Goal: Task Accomplishment & Management: Complete application form

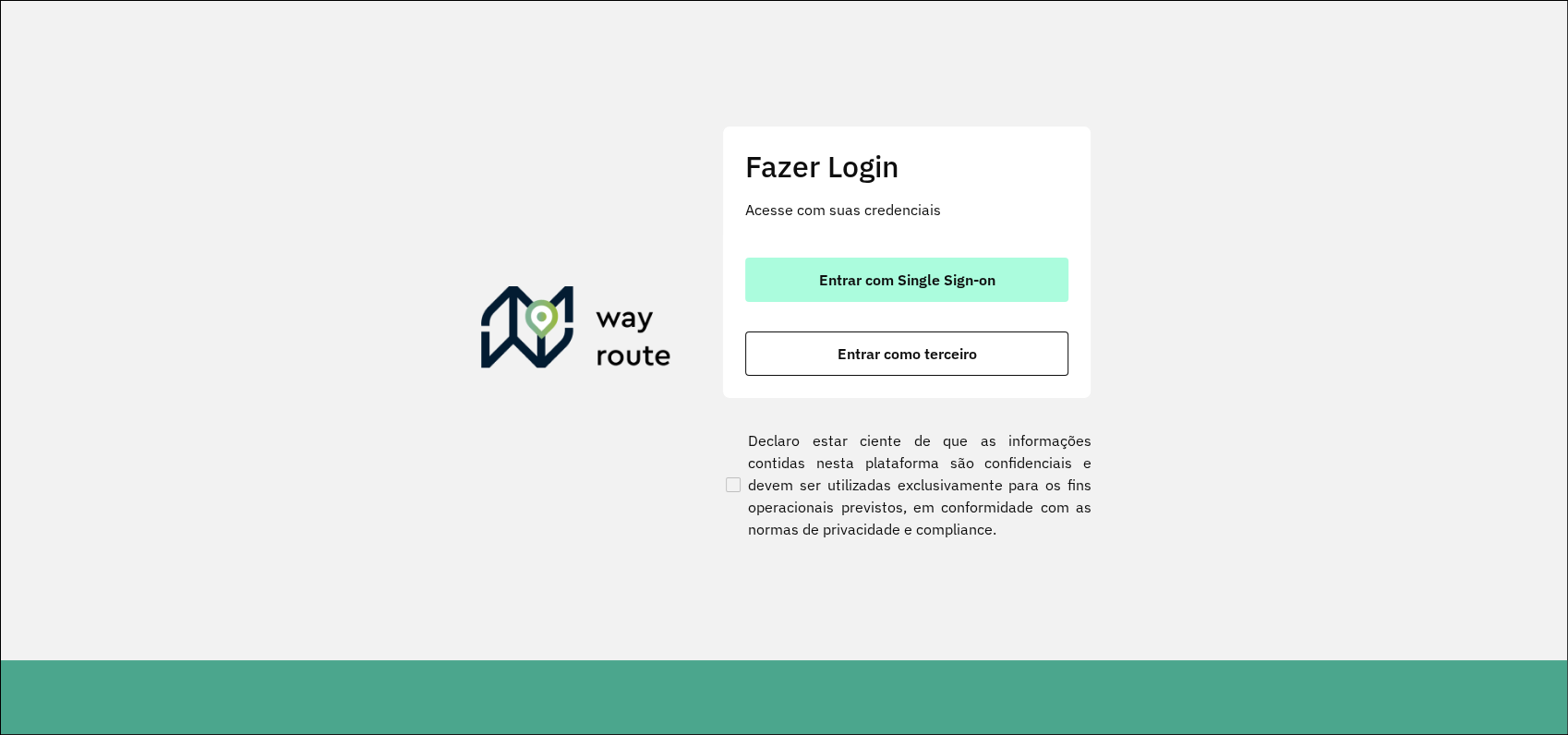
click at [946, 268] on button "Entrar com Single Sign-on" at bounding box center [906, 280] width 323 height 44
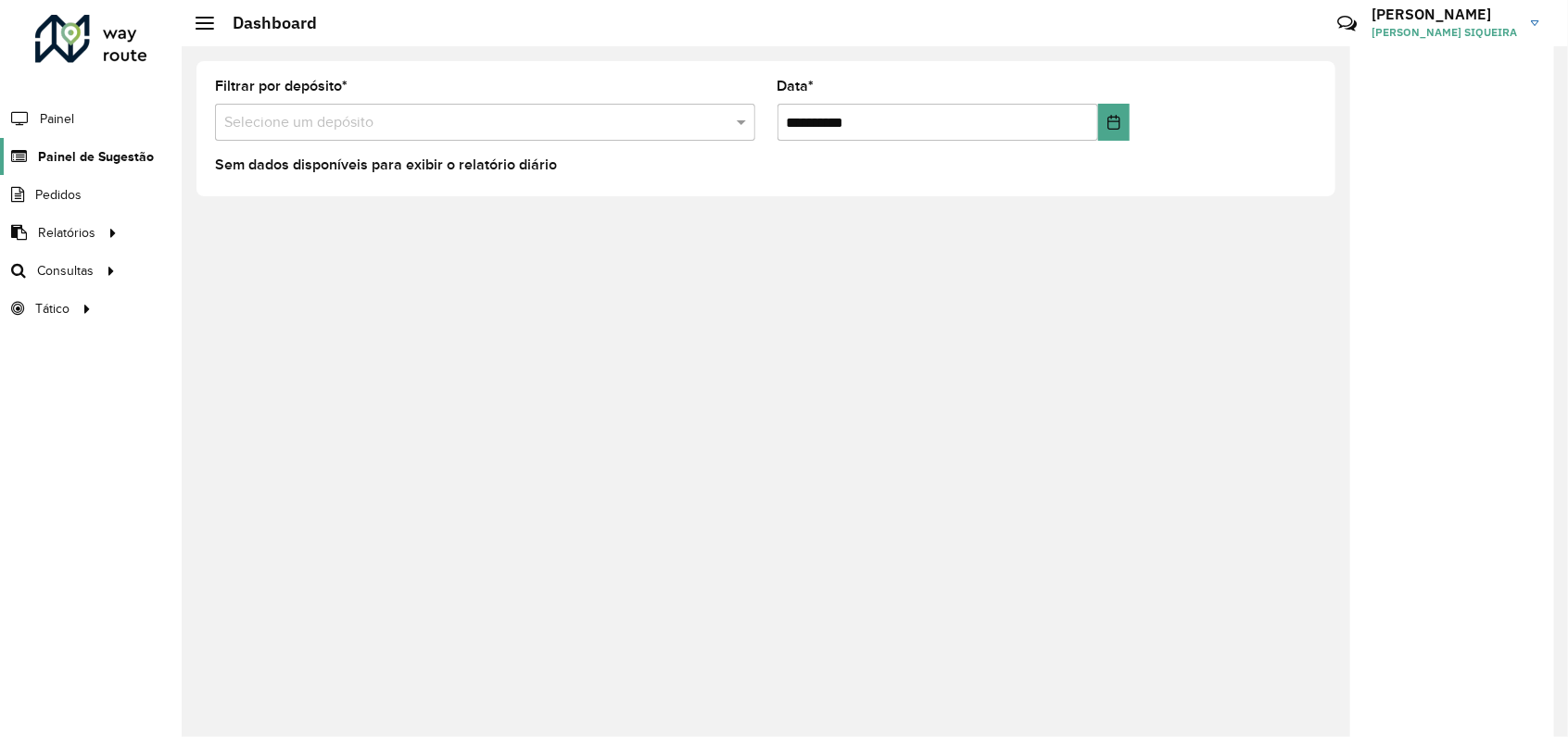
click at [111, 151] on span "Painel de Sugestão" at bounding box center [95, 157] width 116 height 20
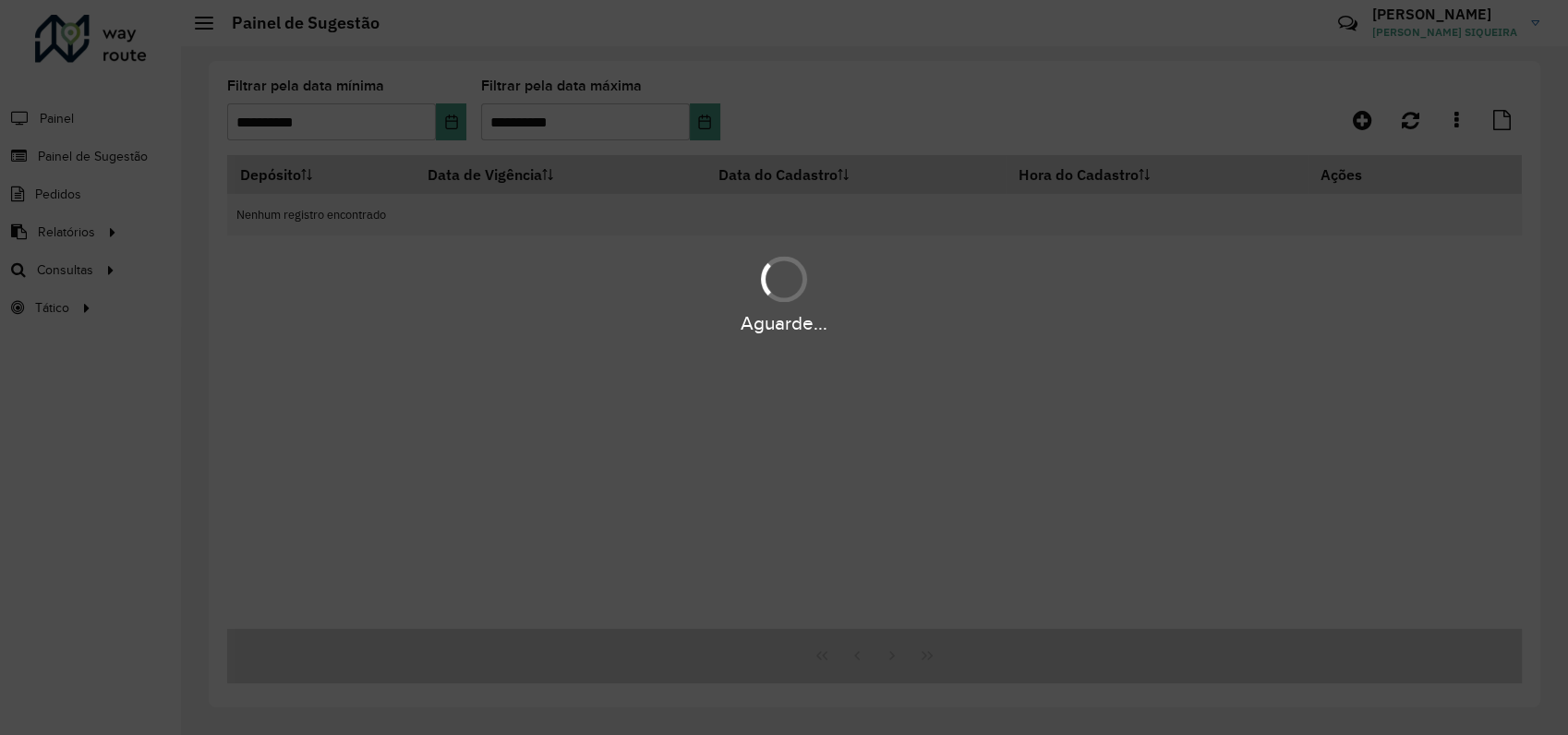
click at [1409, 118] on div "Aguarde..." at bounding box center [784, 368] width 1568 height 735
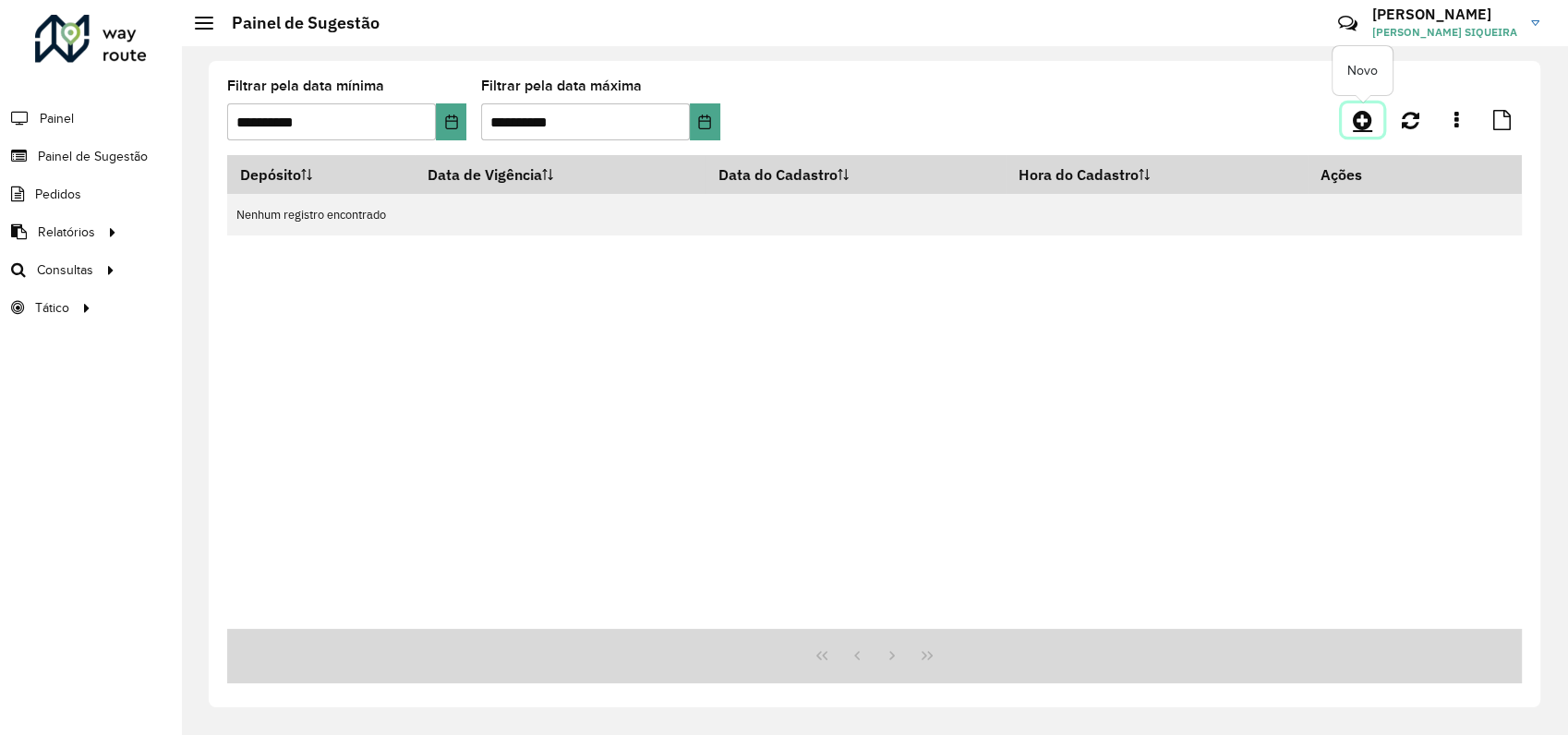
click at [1360, 114] on icon at bounding box center [1362, 121] width 20 height 23
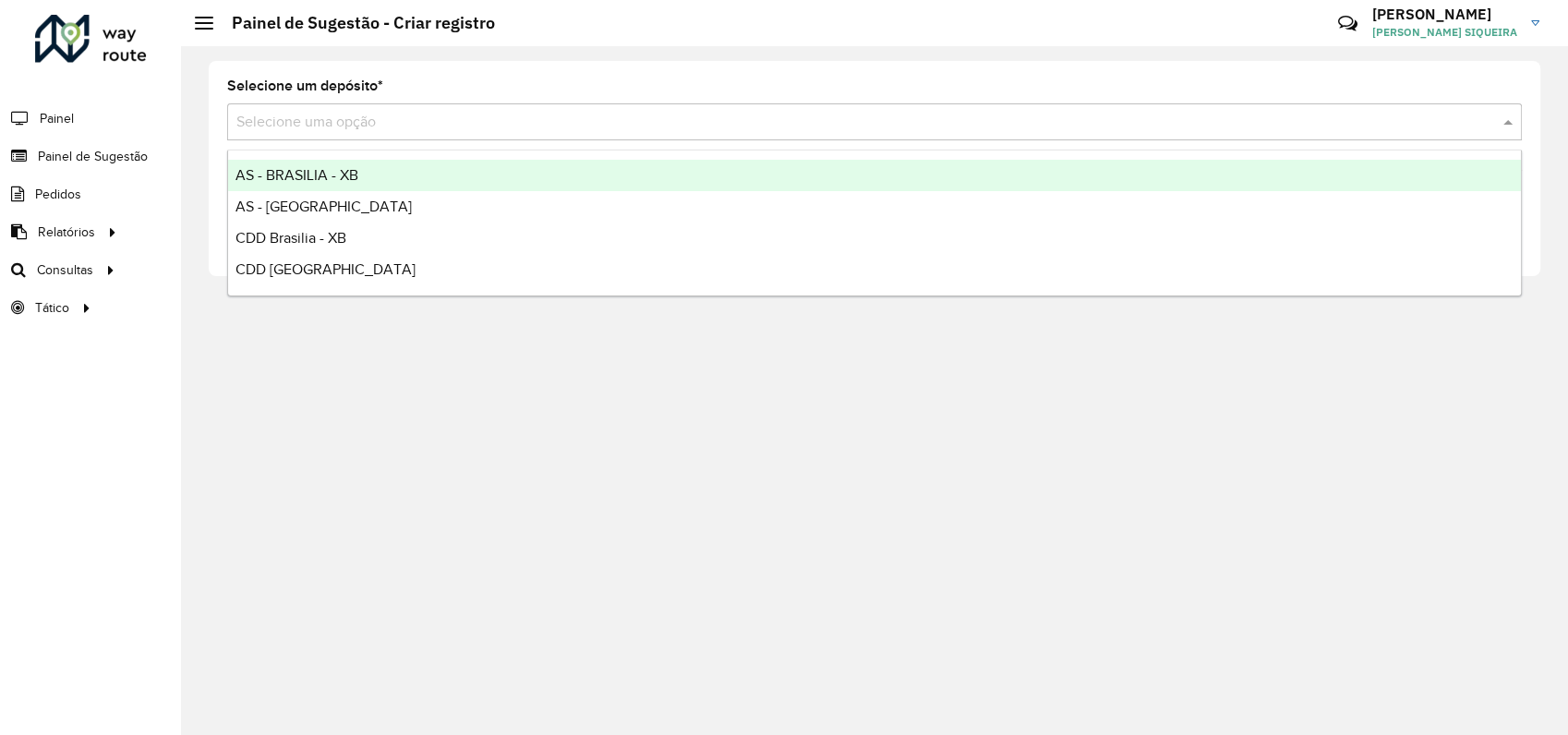
click at [338, 126] on input "text" at bounding box center [856, 123] width 1239 height 23
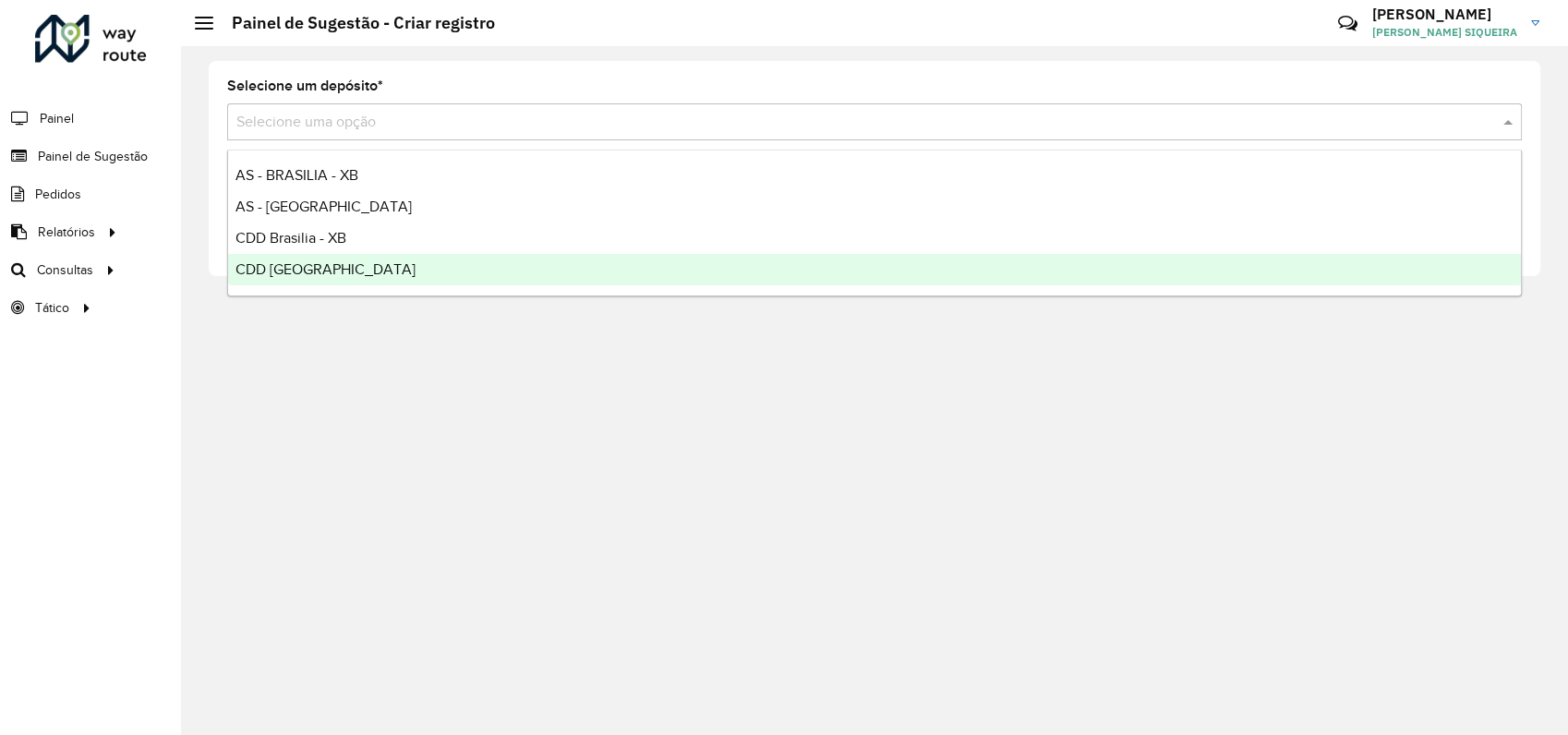
click at [307, 267] on span "CDD [GEOGRAPHIC_DATA]" at bounding box center [325, 269] width 180 height 16
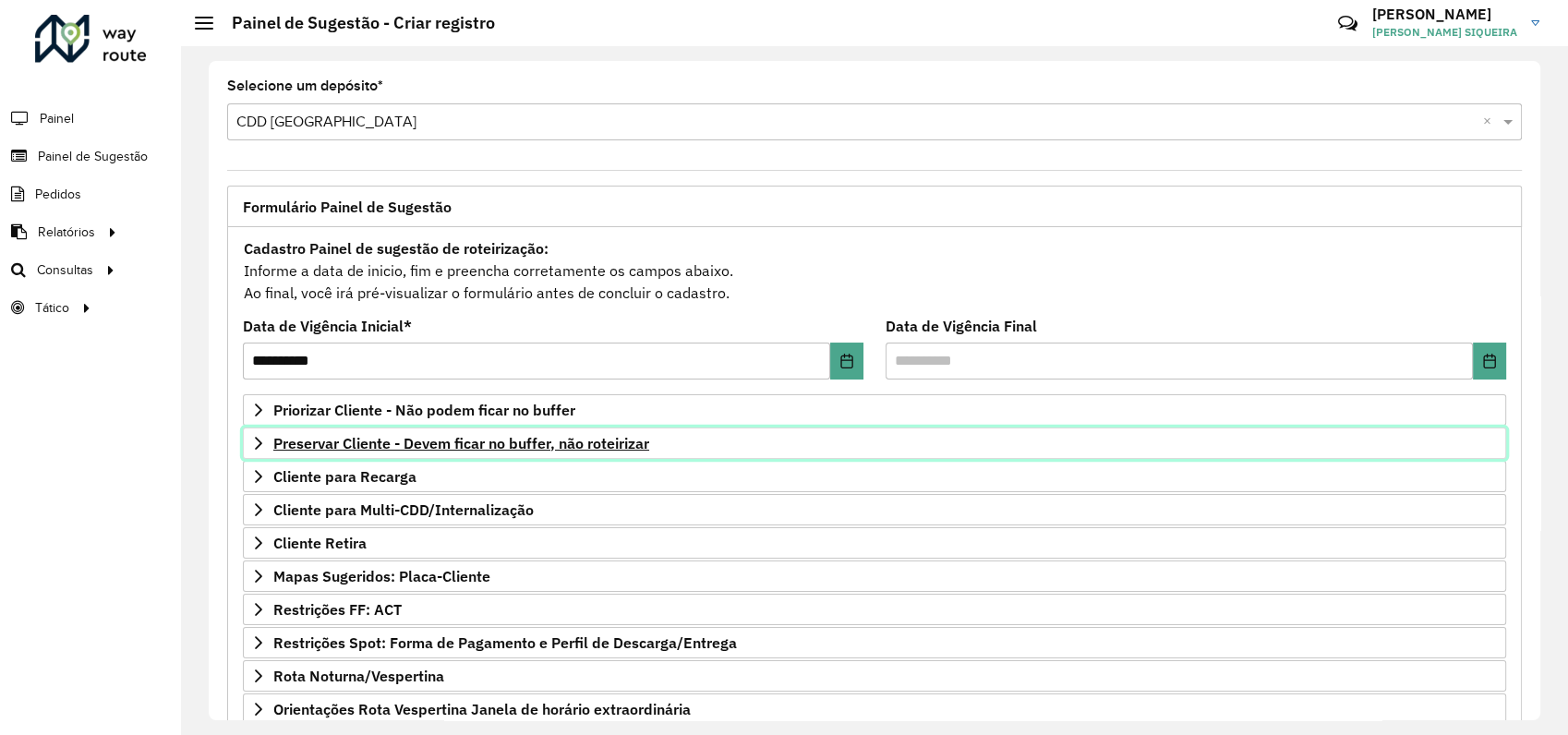
click at [384, 449] on span "Preservar Cliente - Devem ficar no buffer, não roteirizar" at bounding box center [461, 444] width 376 height 15
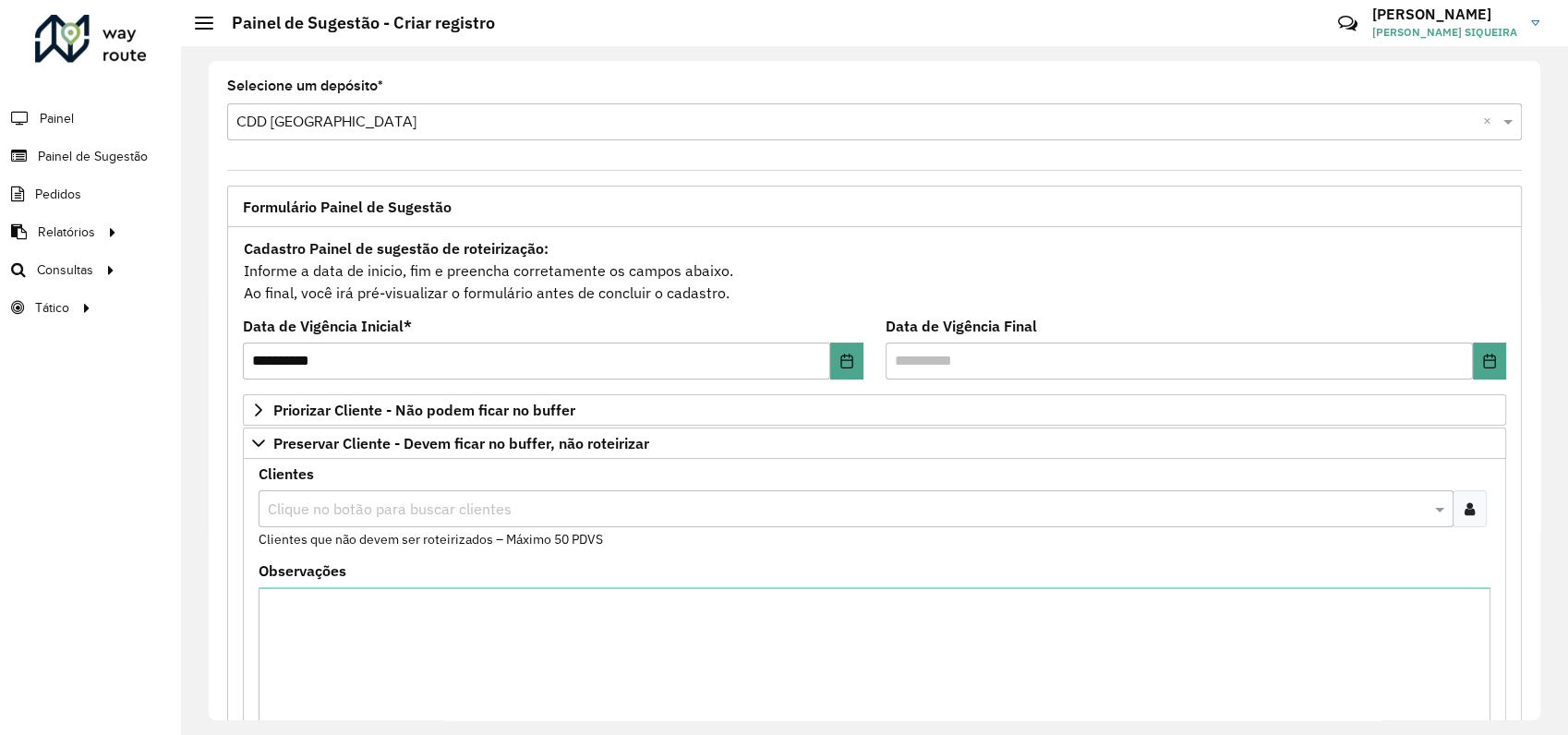
click at [1464, 508] on icon at bounding box center [1469, 509] width 10 height 15
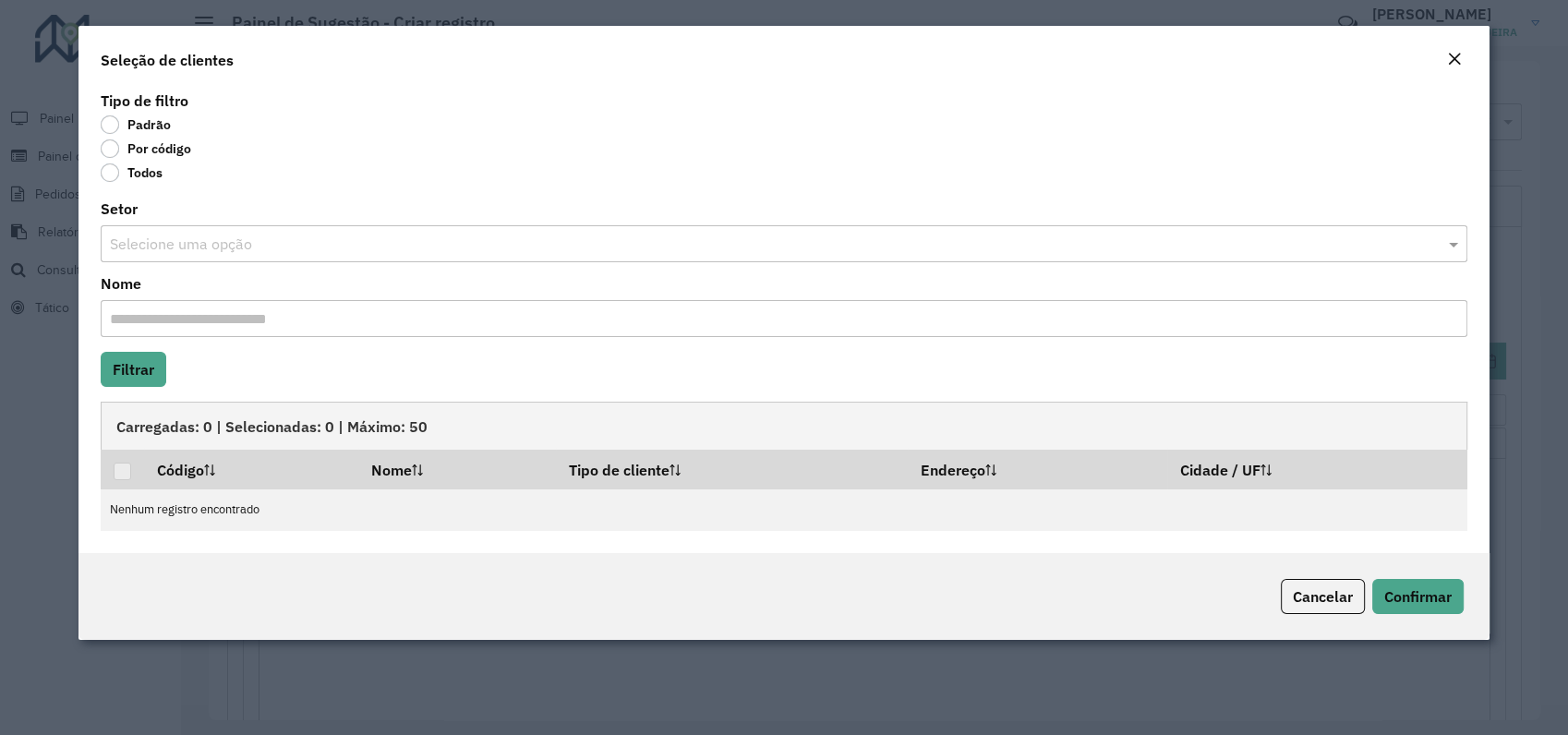
click at [115, 148] on label "Por código" at bounding box center [146, 149] width 90 height 19
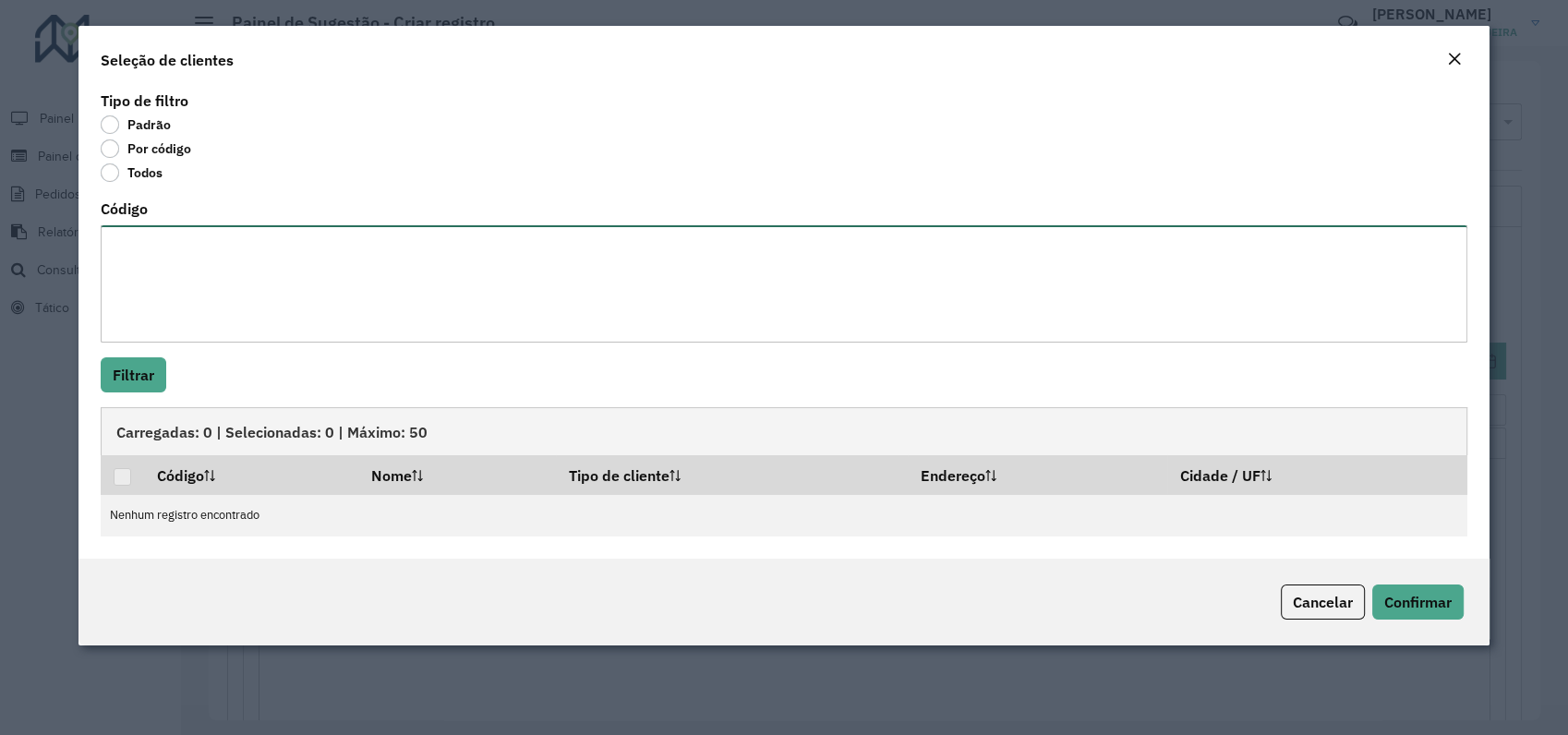
click at [151, 240] on textarea "Código" at bounding box center [784, 284] width 1366 height 118
paste textarea "*** *** *** **** **** **** **** **** **** **** *****"
type textarea "*** *** *** **** **** **** **** **** **** **** *****"
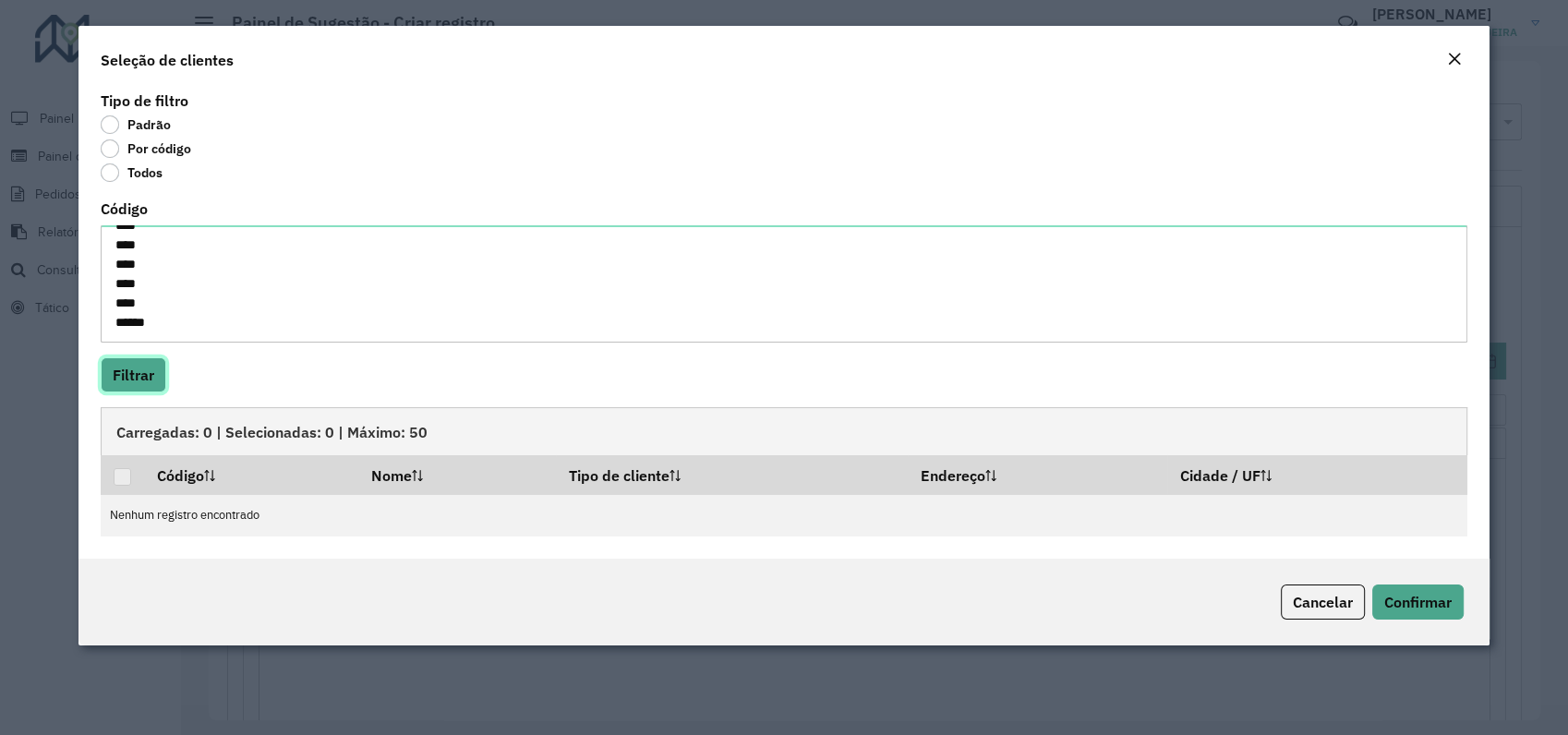
click at [141, 369] on button "Filtrar" at bounding box center [134, 374] width 66 height 35
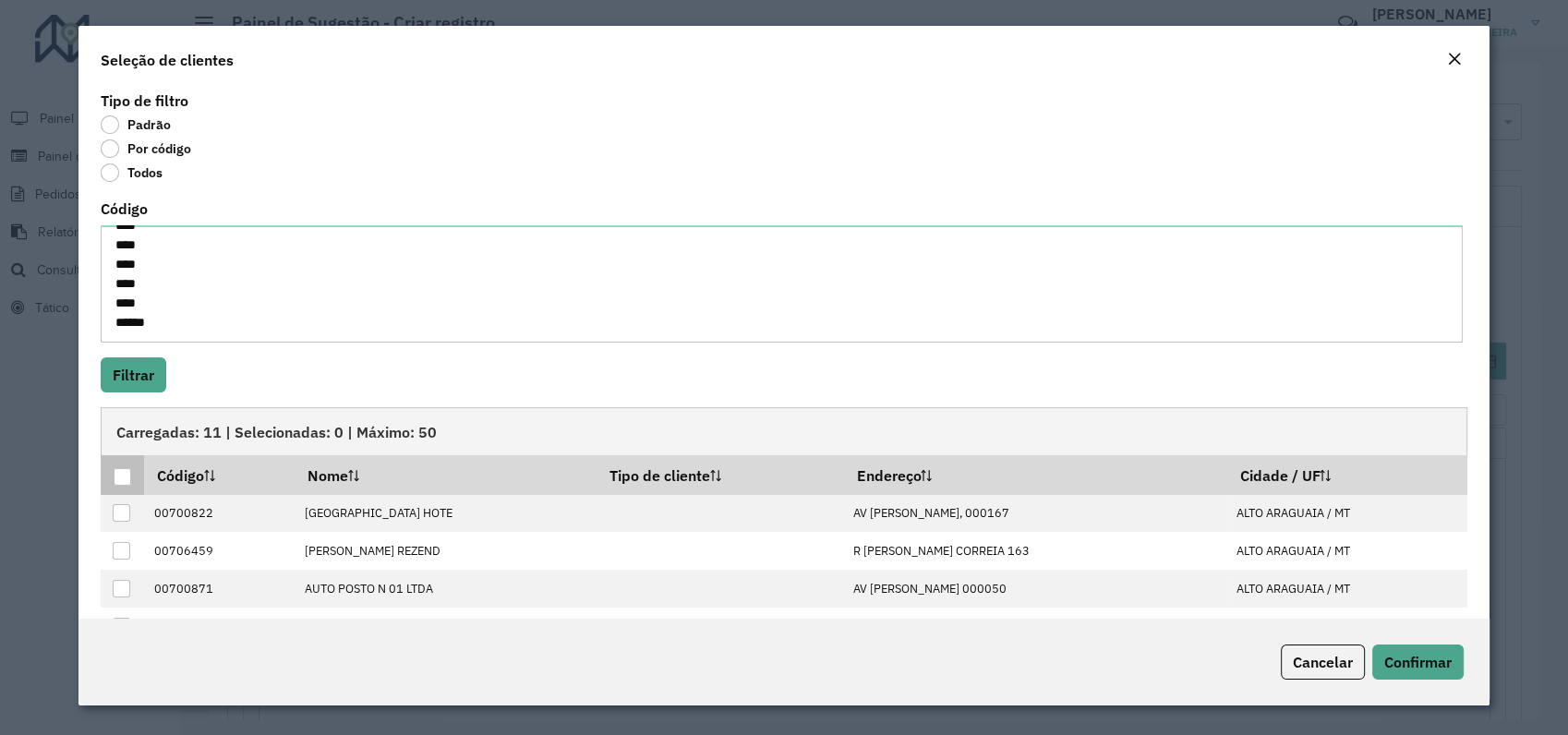
click at [127, 478] on div at bounding box center [122, 477] width 18 height 18
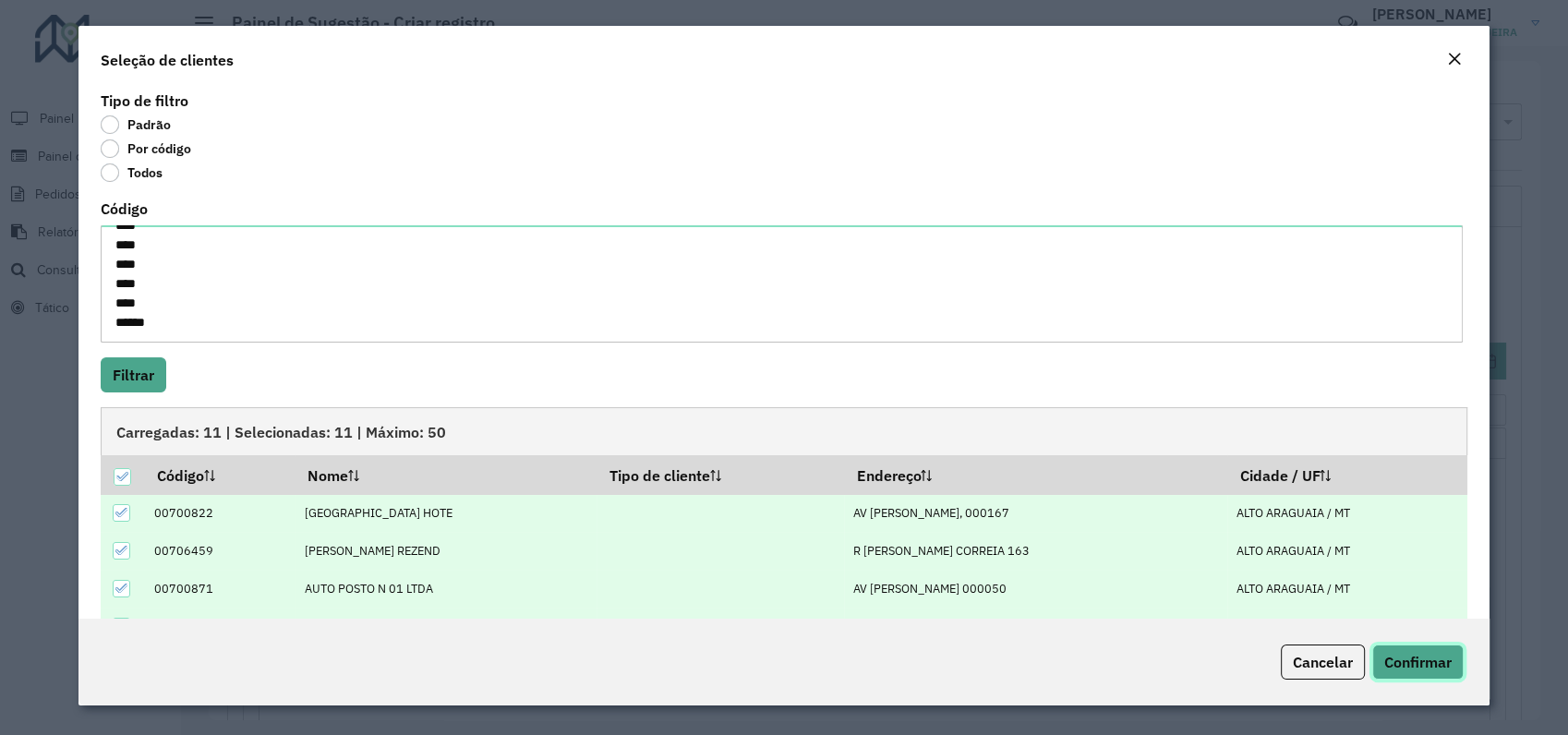
click at [1423, 664] on span "Confirmar" at bounding box center [1418, 662] width 68 height 19
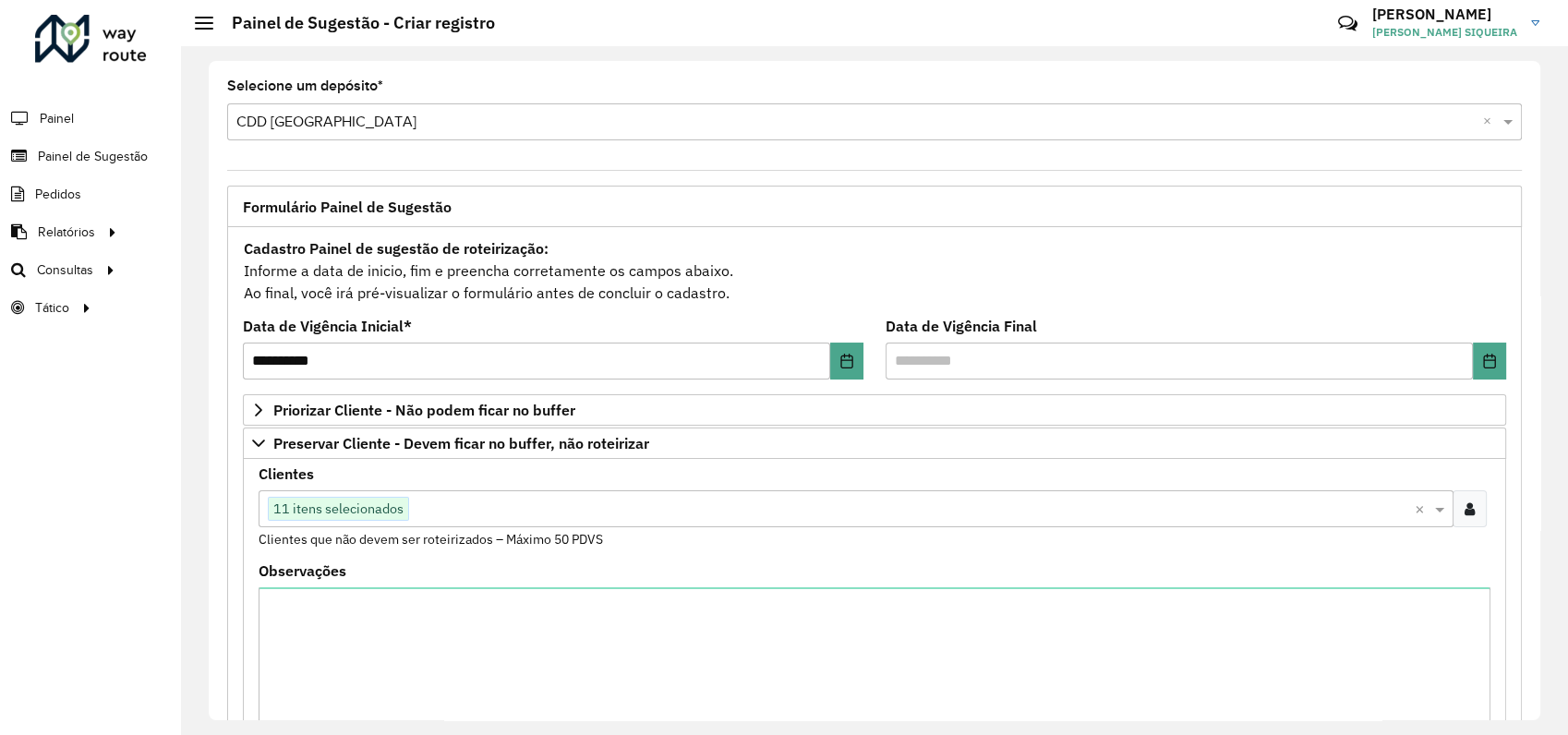
click at [703, 468] on div "Clientes Clique no botão para buscar clientes 11 itens selecionados × Clientes …" at bounding box center [875, 508] width 1232 height 82
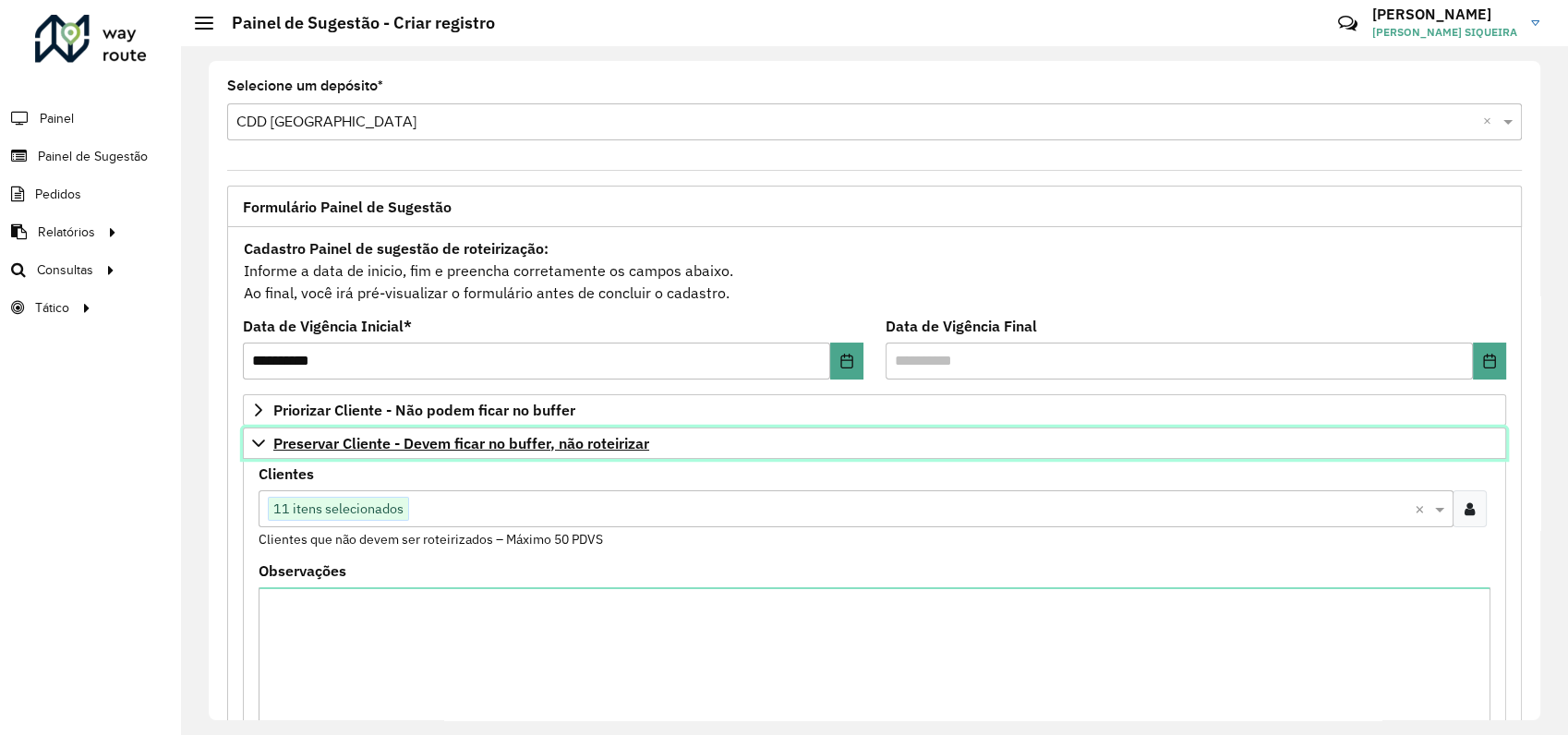
click at [256, 444] on icon at bounding box center [259, 444] width 13 height 8
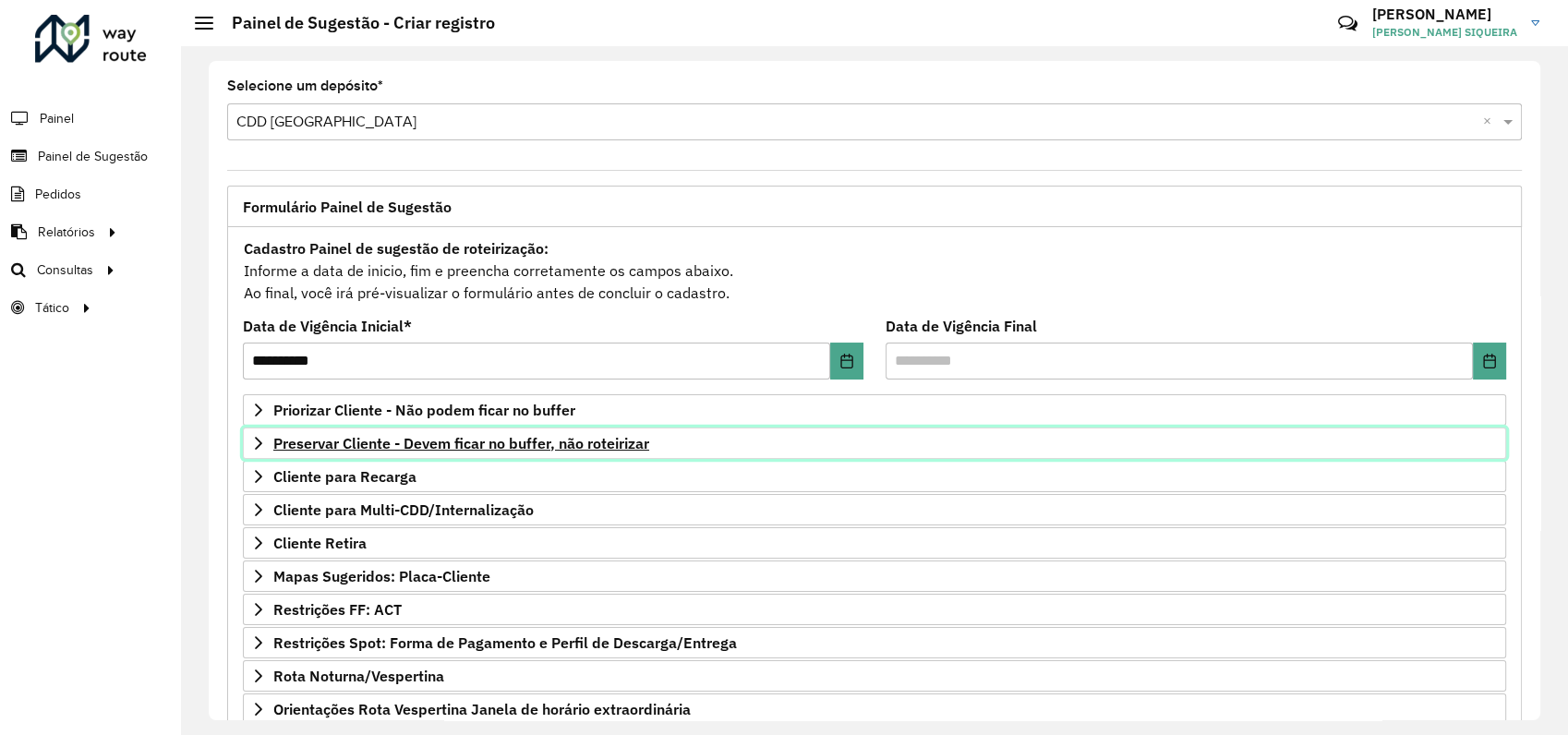
click at [257, 436] on icon at bounding box center [259, 444] width 15 height 15
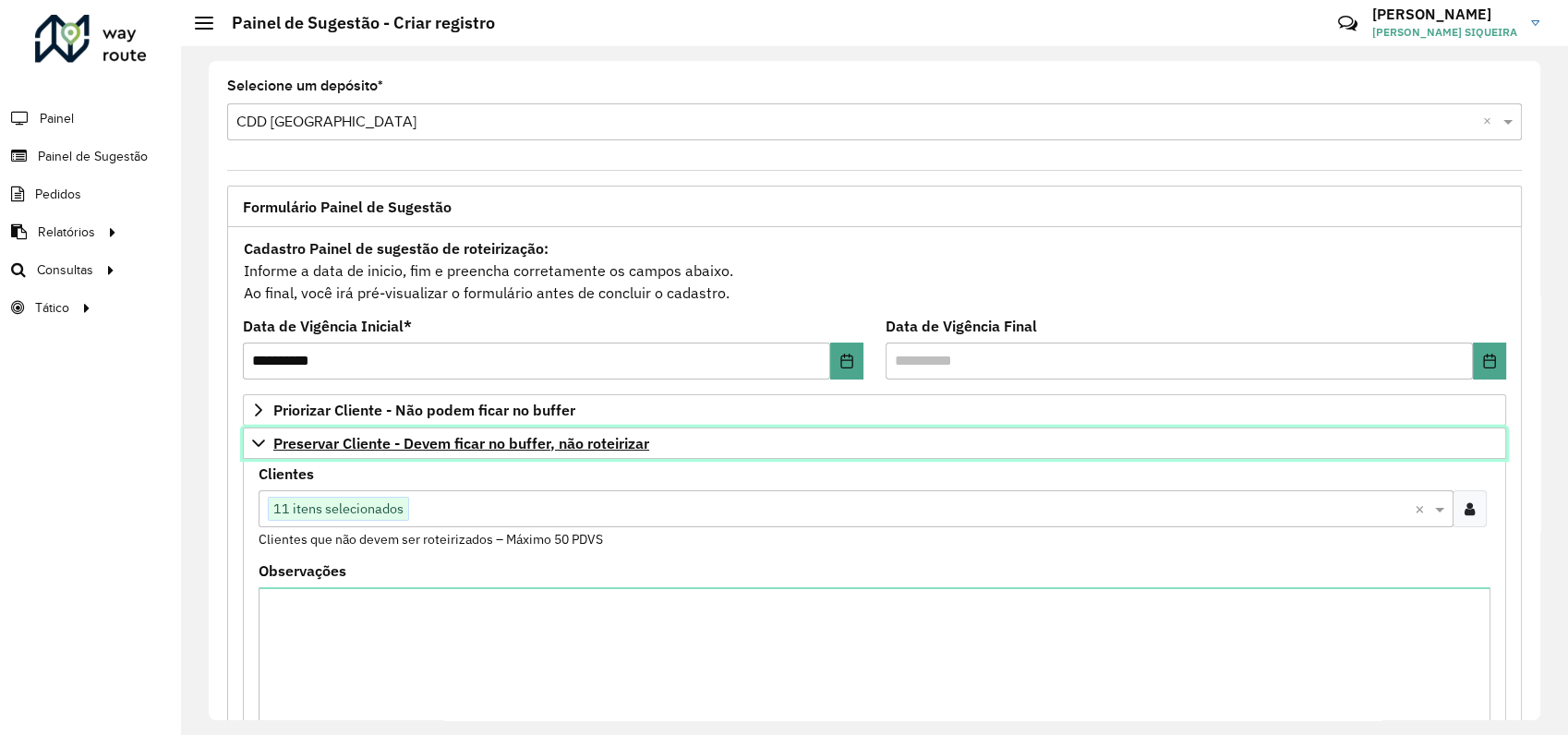
click at [257, 436] on icon at bounding box center [259, 444] width 15 height 15
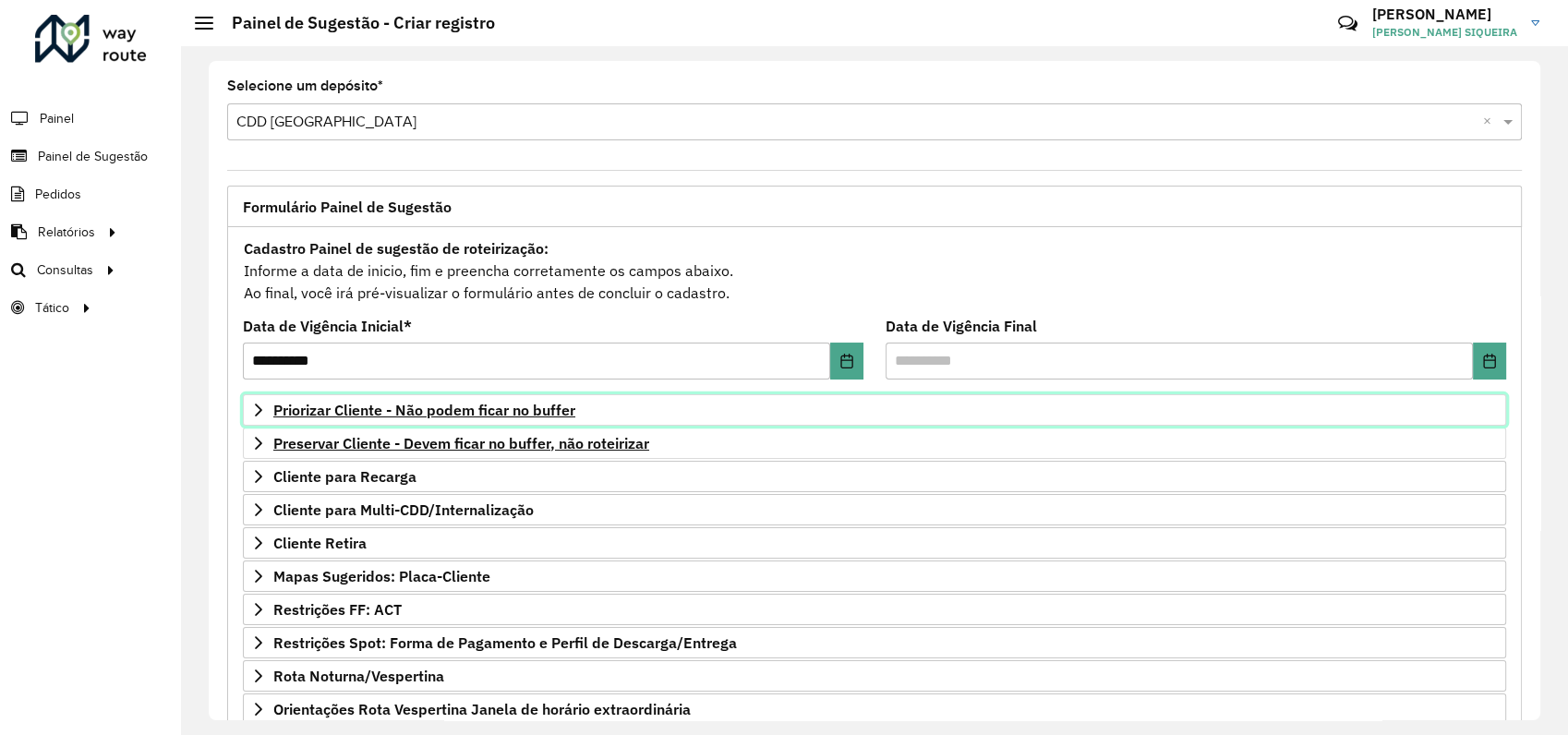
click at [1348, 416] on link "Priorizar Cliente - Não podem ficar no buffer" at bounding box center [874, 410] width 1263 height 31
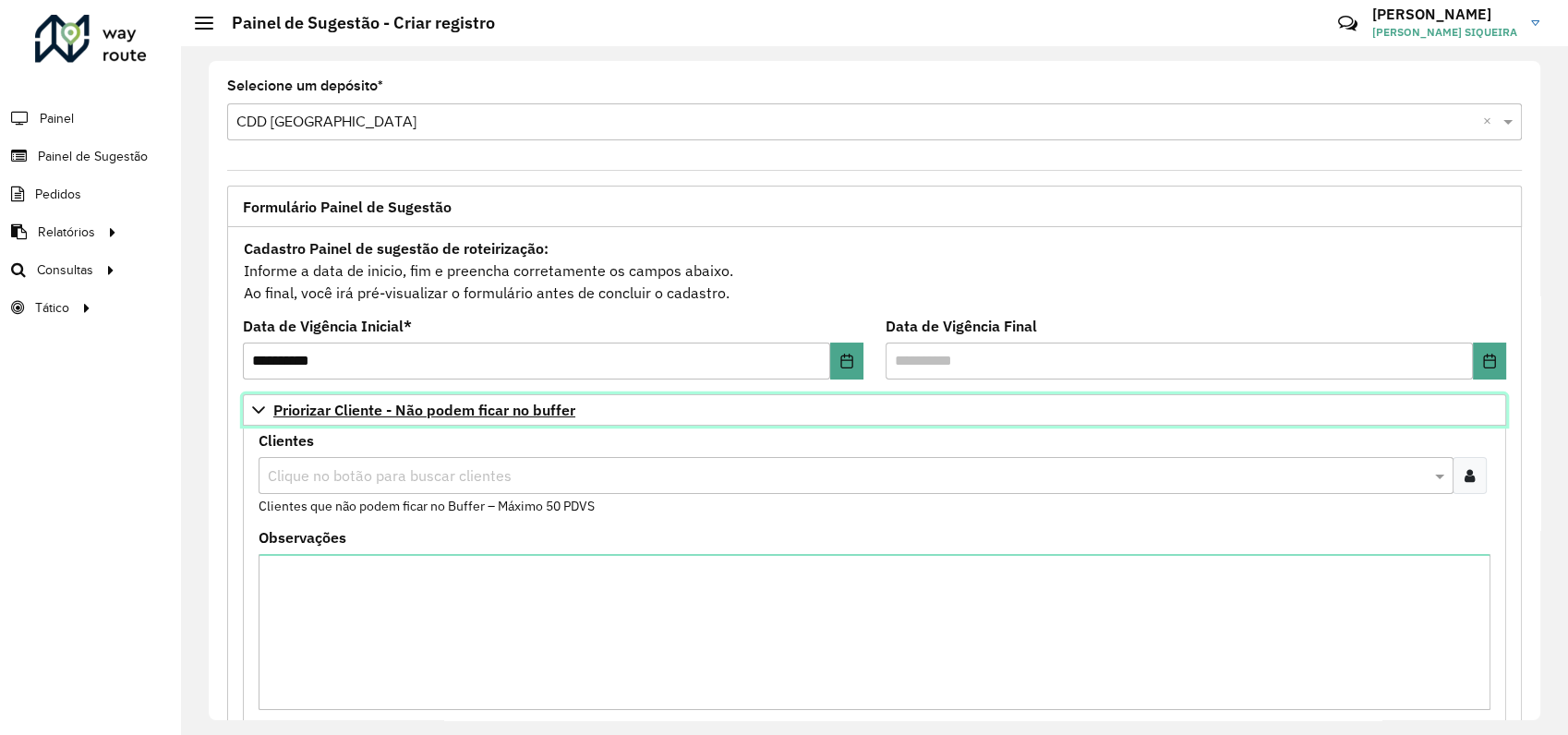
click at [421, 402] on span "Priorizar Cliente - Não podem ficar no buffer" at bounding box center [424, 410] width 302 height 15
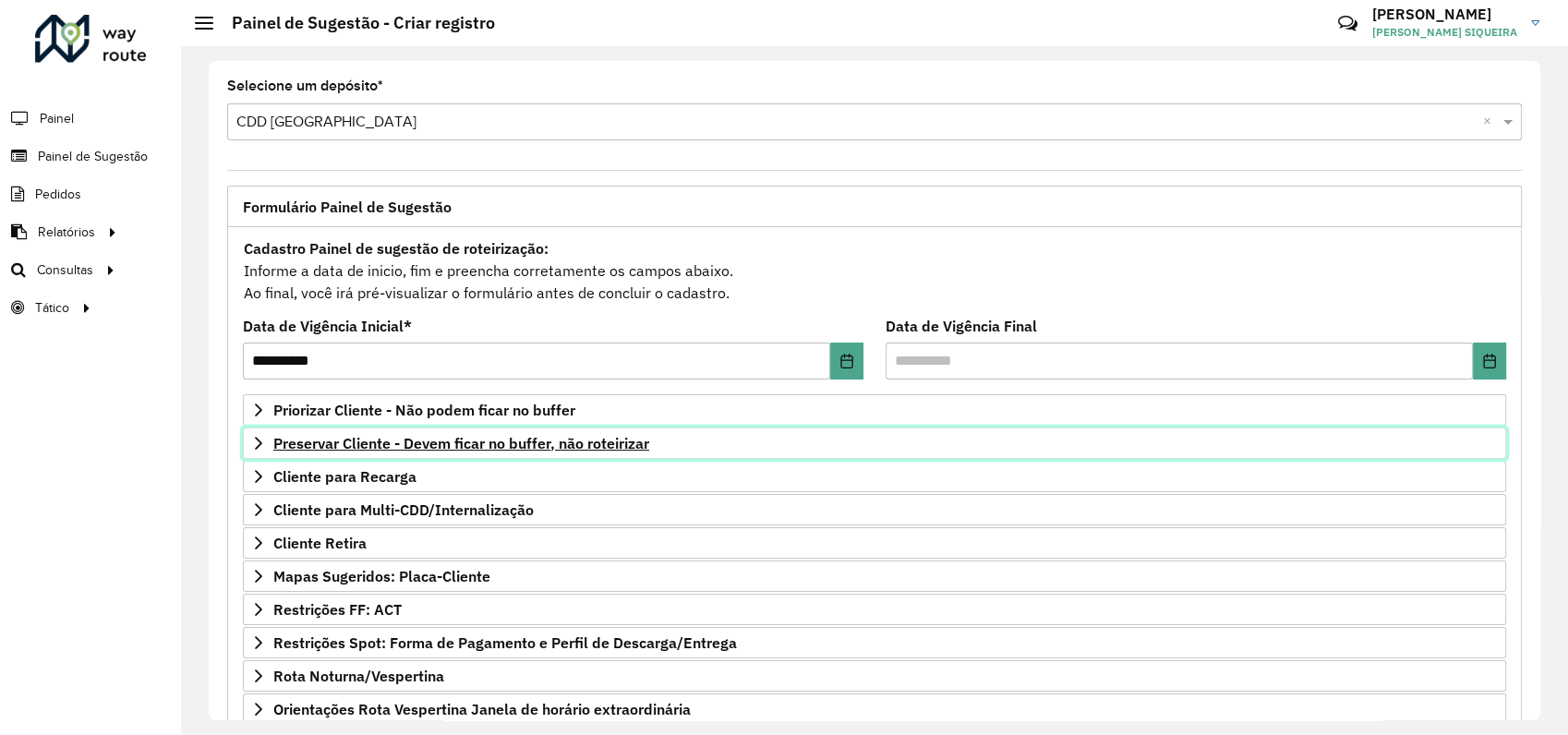
click at [369, 436] on span "Preservar Cliente - Devem ficar no buffer, não roteirizar" at bounding box center [461, 444] width 376 height 15
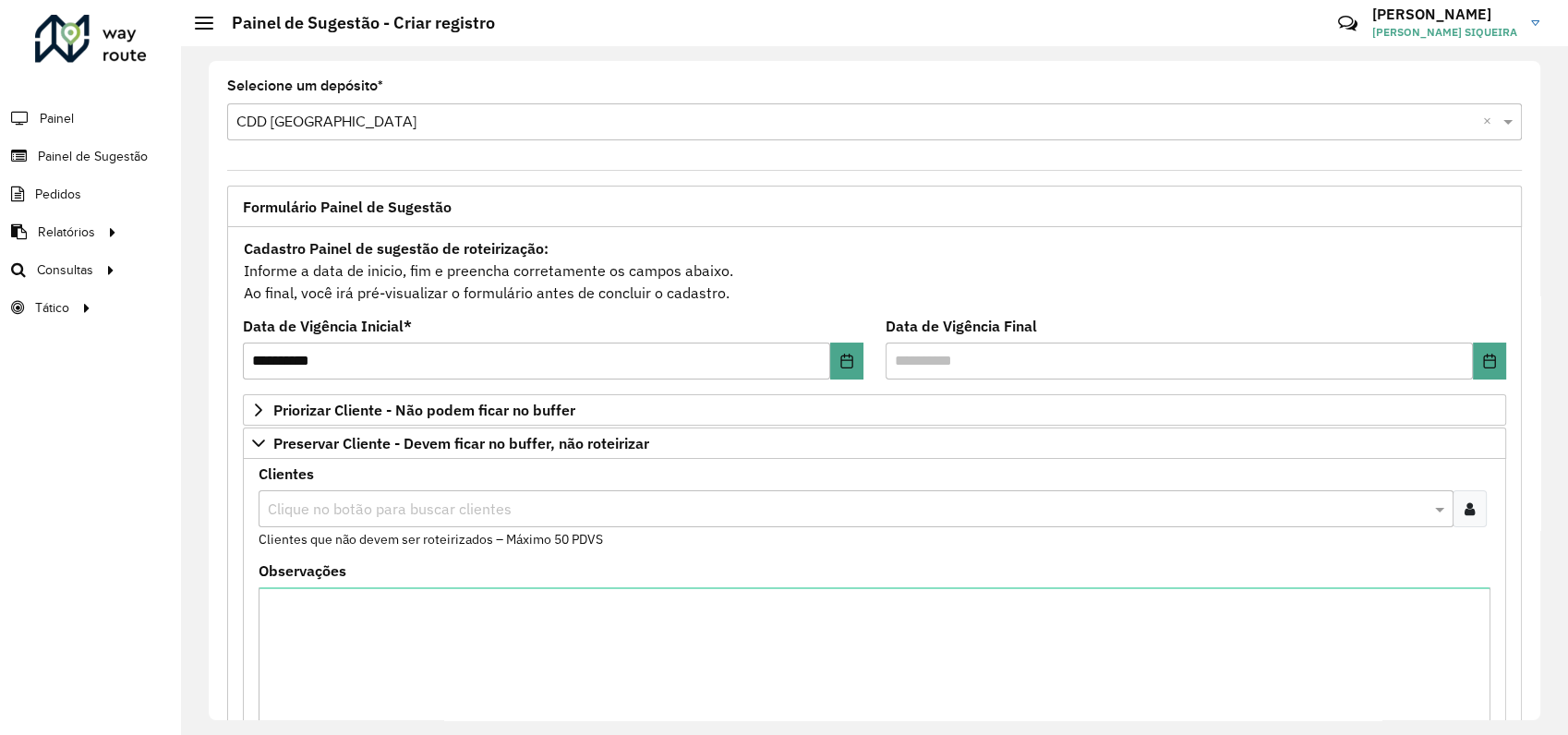
click at [1474, 507] on div at bounding box center [1469, 509] width 34 height 37
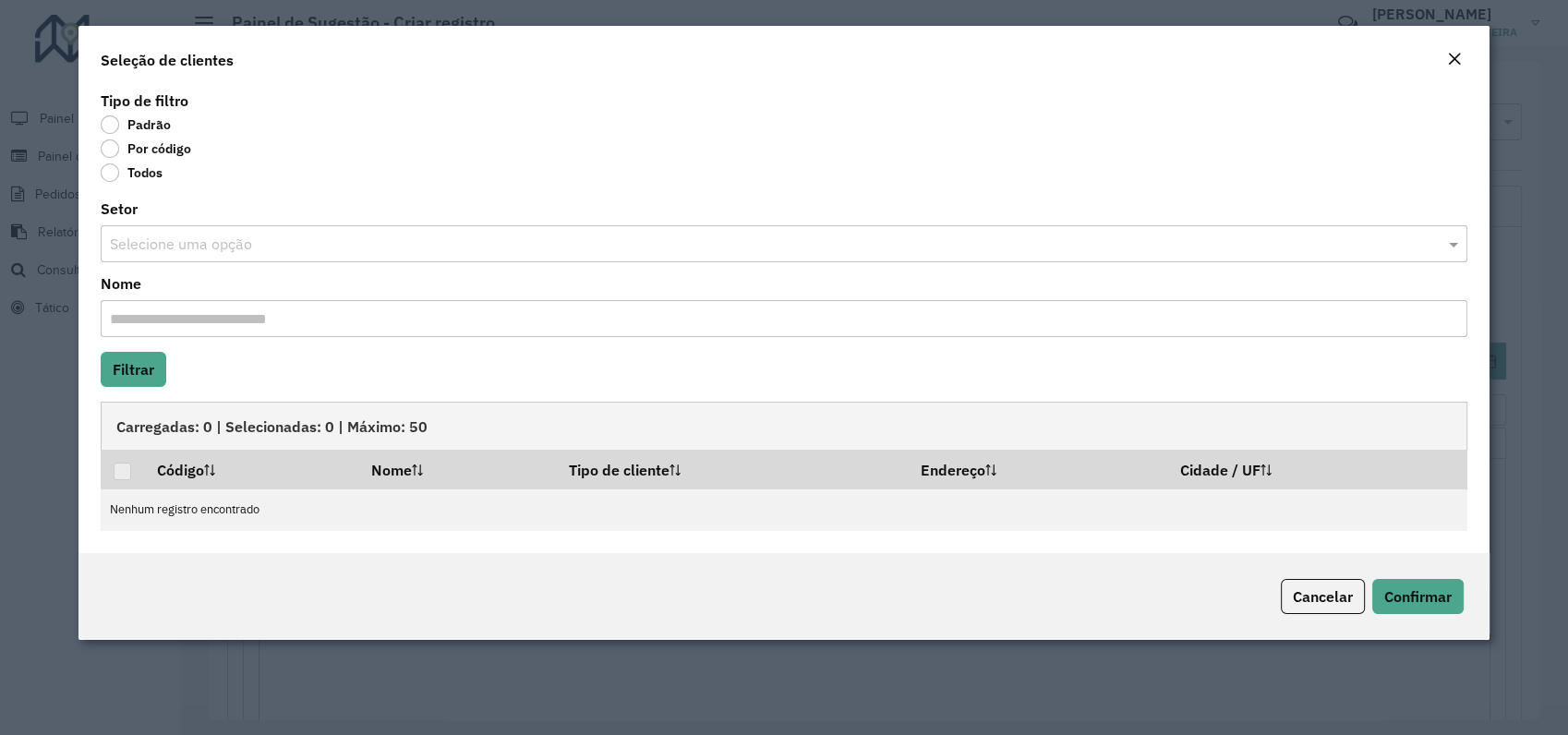
click at [111, 148] on label "Por código" at bounding box center [146, 149] width 90 height 19
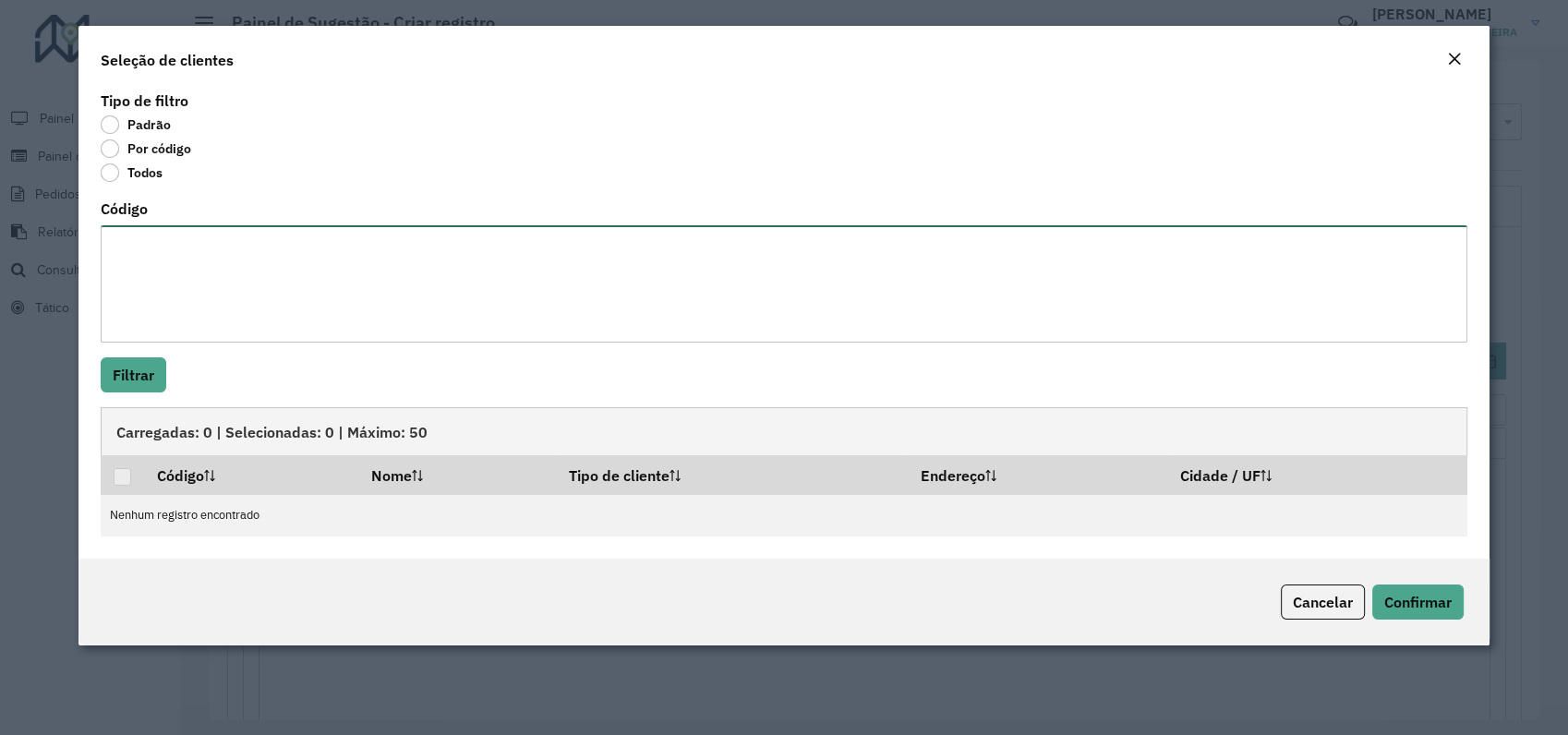
click at [155, 257] on textarea "Código" at bounding box center [784, 284] width 1366 height 118
paste textarea "*** *** *** **** **** **** **** **** **** **** ***** **** **** ****"
type textarea "*** *** *** **** **** **** **** **** **** **** ***** **** **** ****"
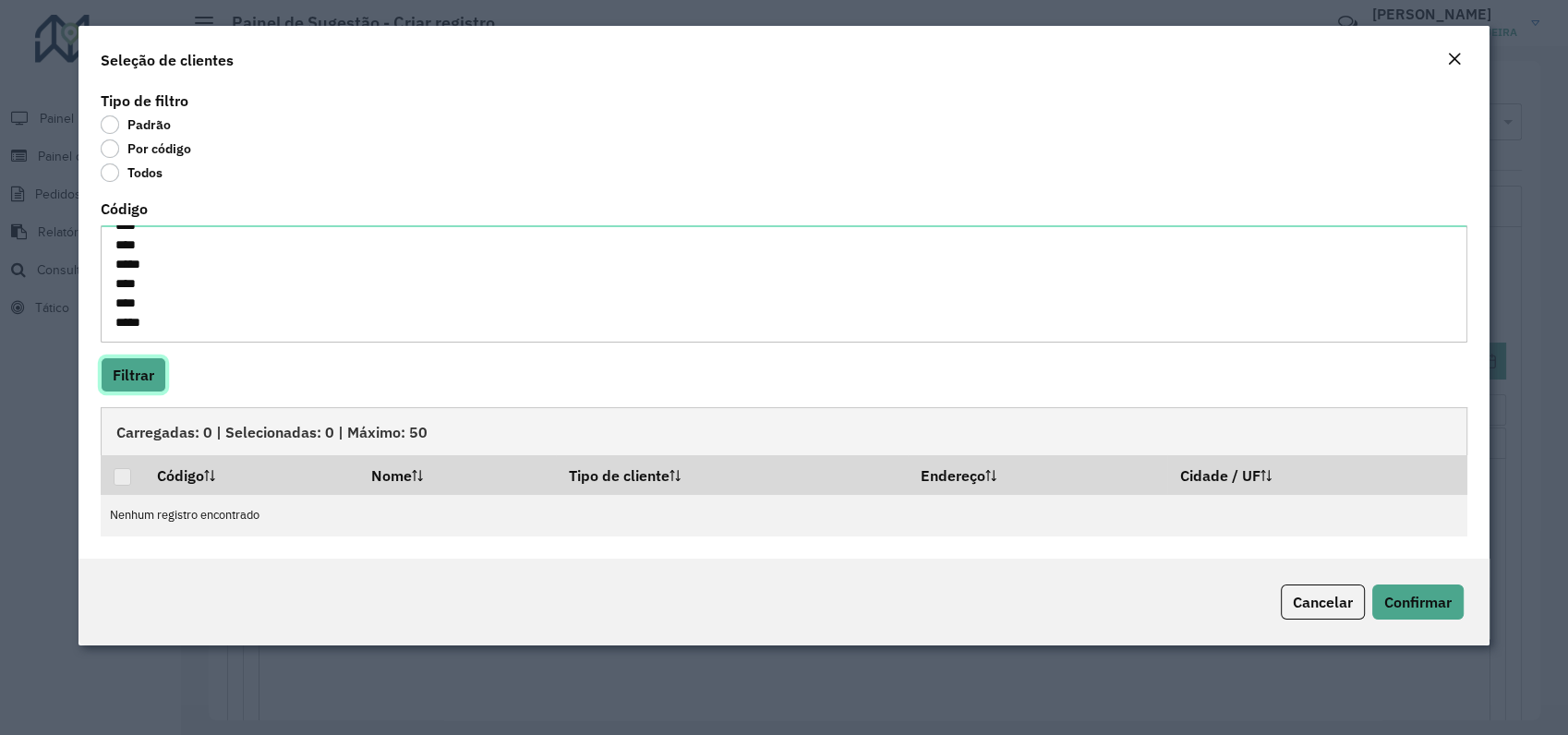
click at [136, 379] on button "Filtrar" at bounding box center [134, 374] width 66 height 35
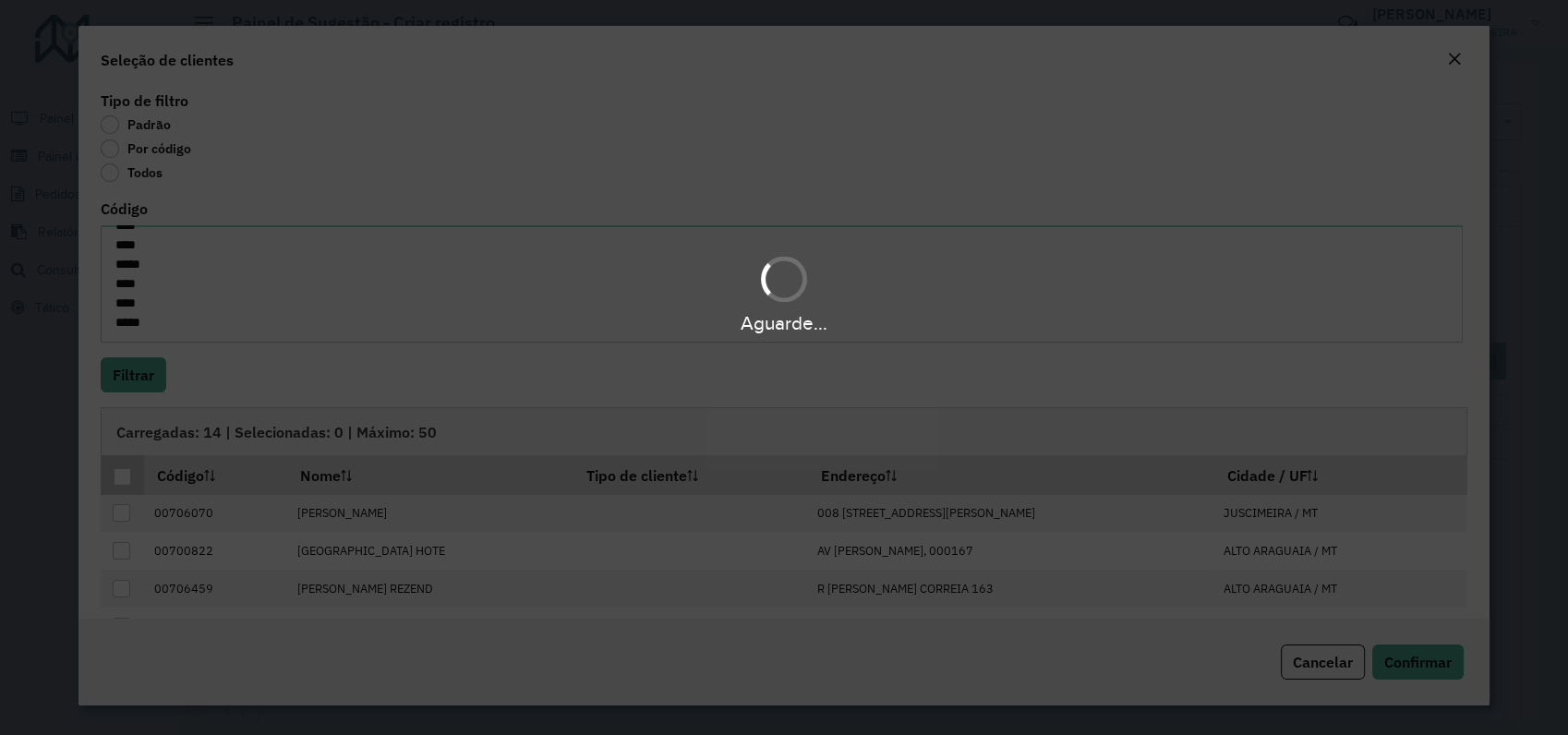
click at [119, 479] on div "Aguarde..." at bounding box center [784, 368] width 1568 height 735
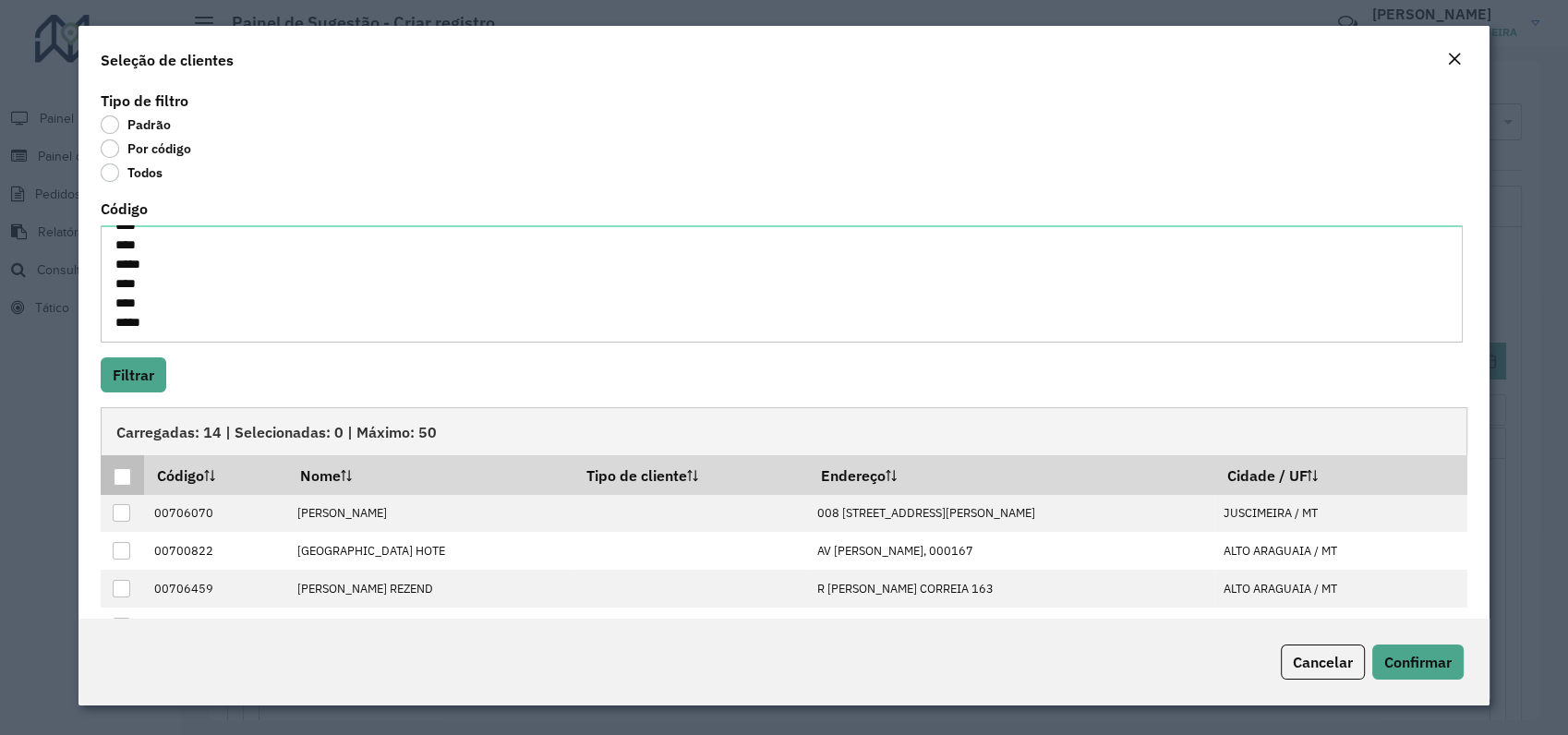
click at [122, 478] on div at bounding box center [122, 477] width 18 height 18
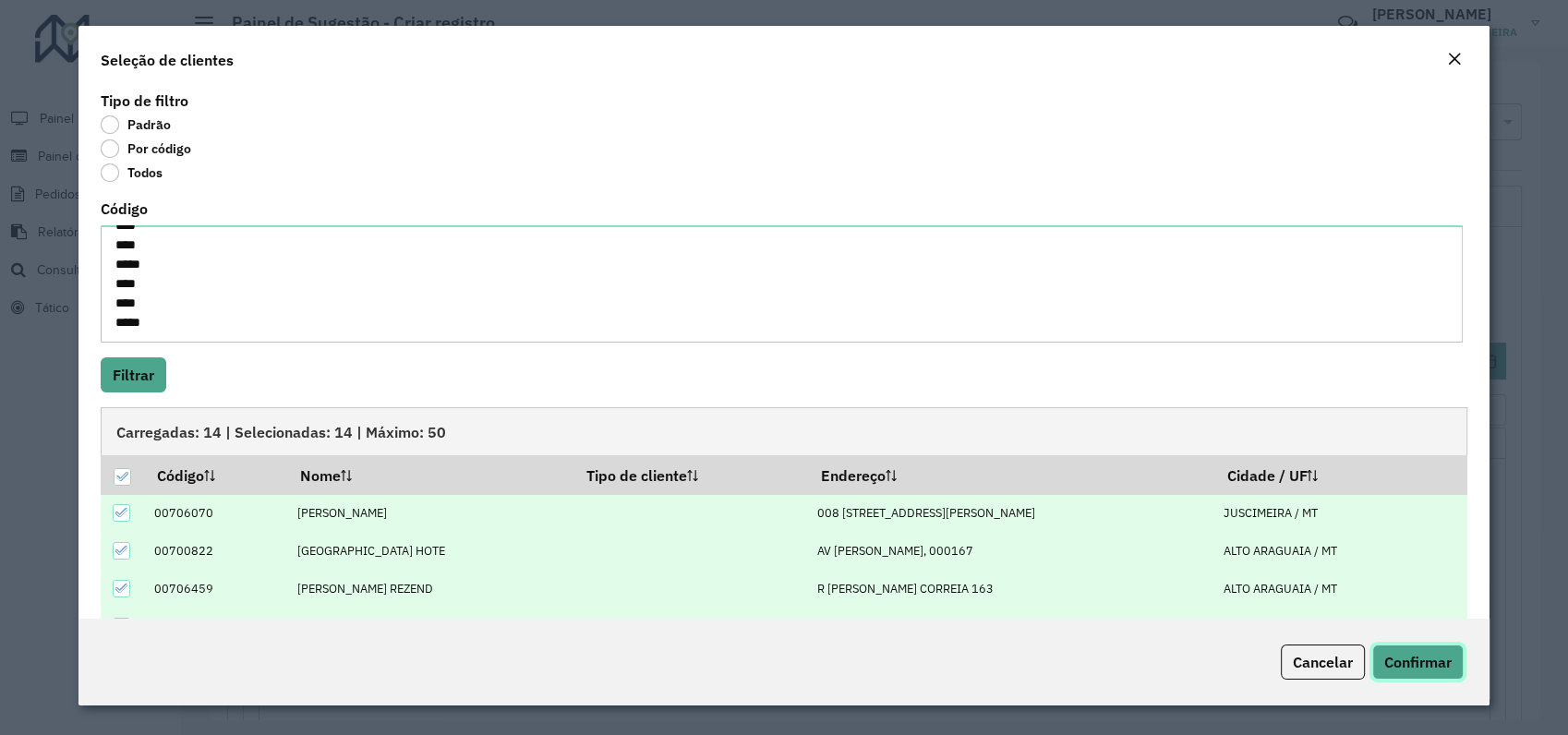
click at [1401, 650] on button "Confirmar" at bounding box center [1417, 662] width 91 height 35
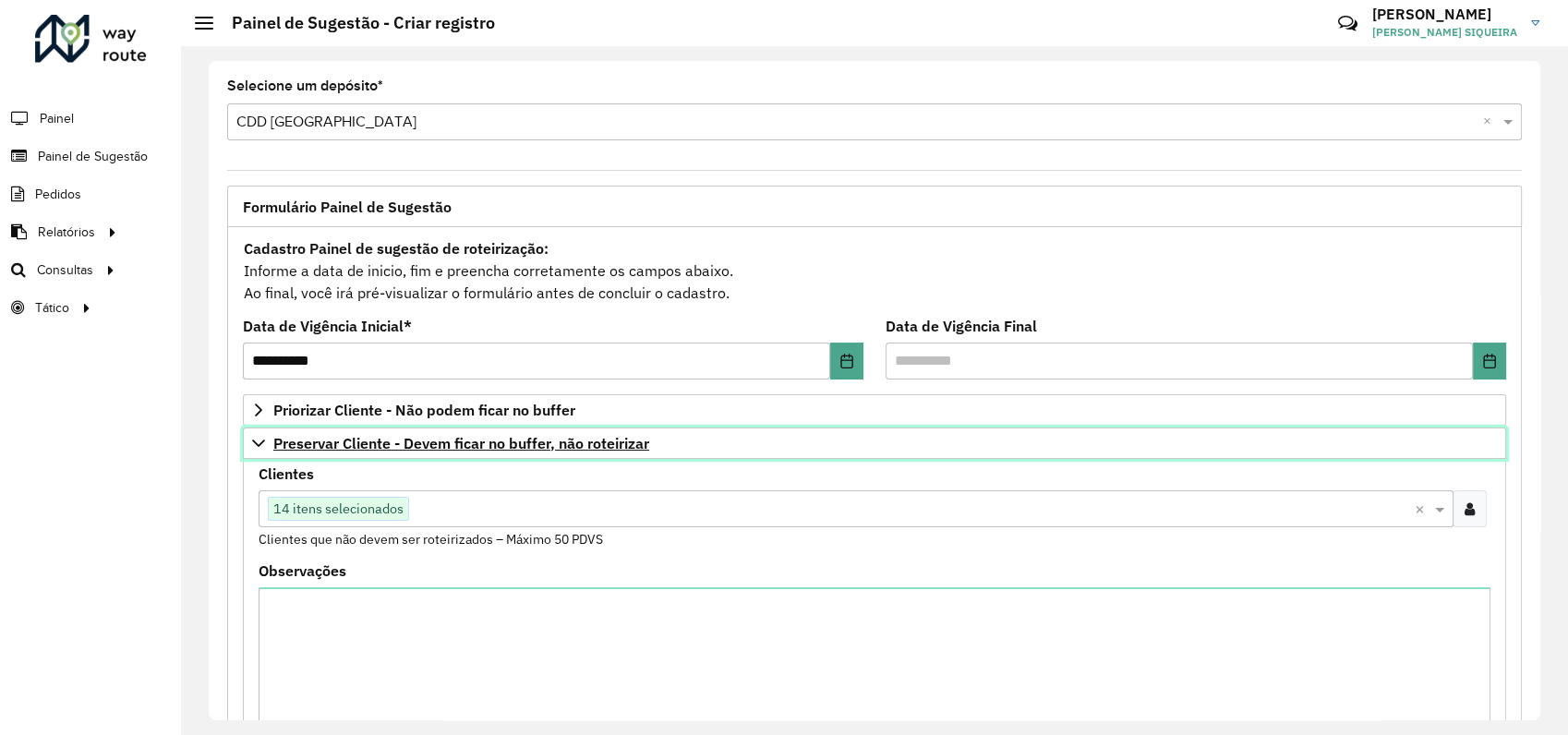
click at [259, 450] on link "Preservar Cliente - Devem ficar no buffer, não roteirizar" at bounding box center [874, 443] width 1263 height 31
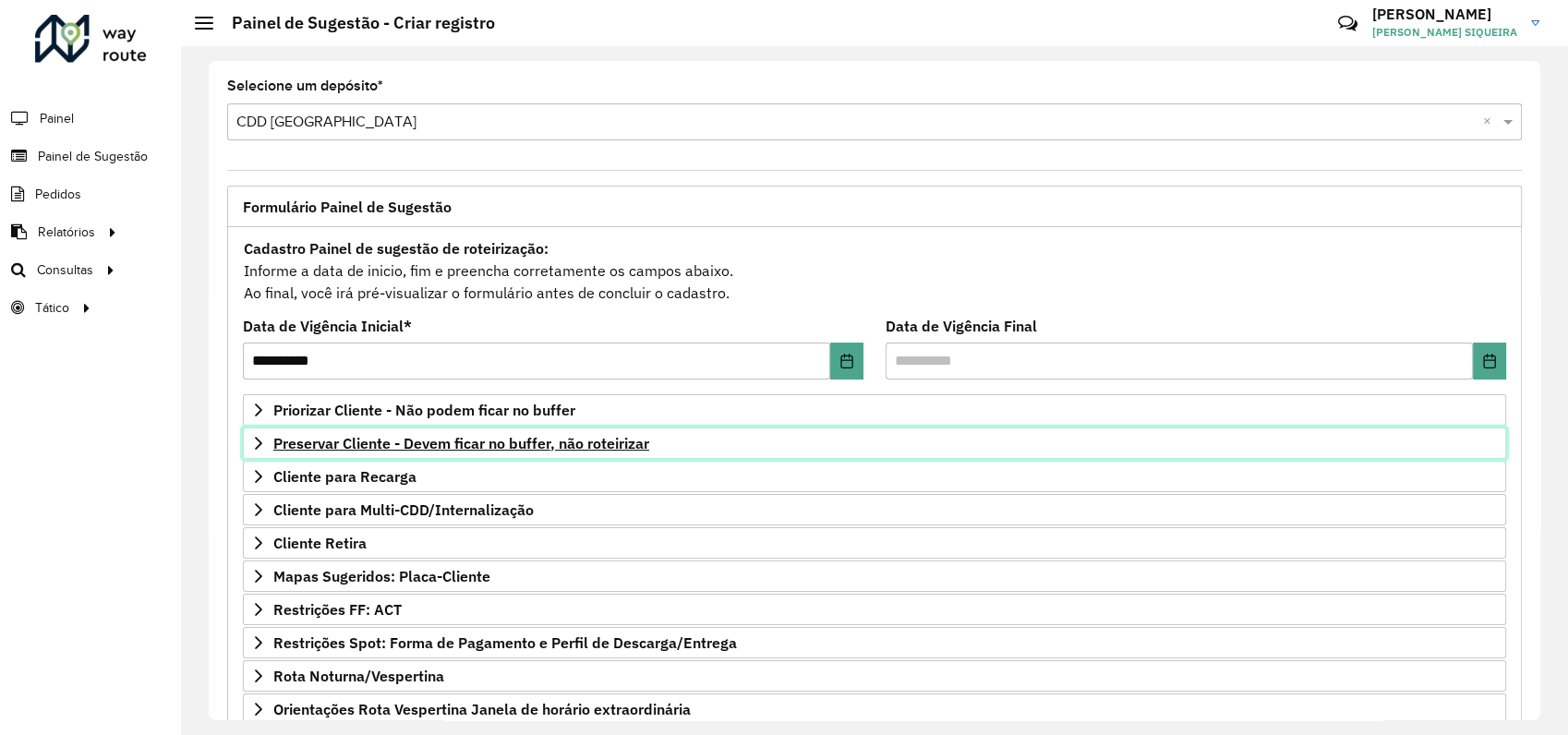
click at [260, 438] on icon at bounding box center [259, 444] width 15 height 15
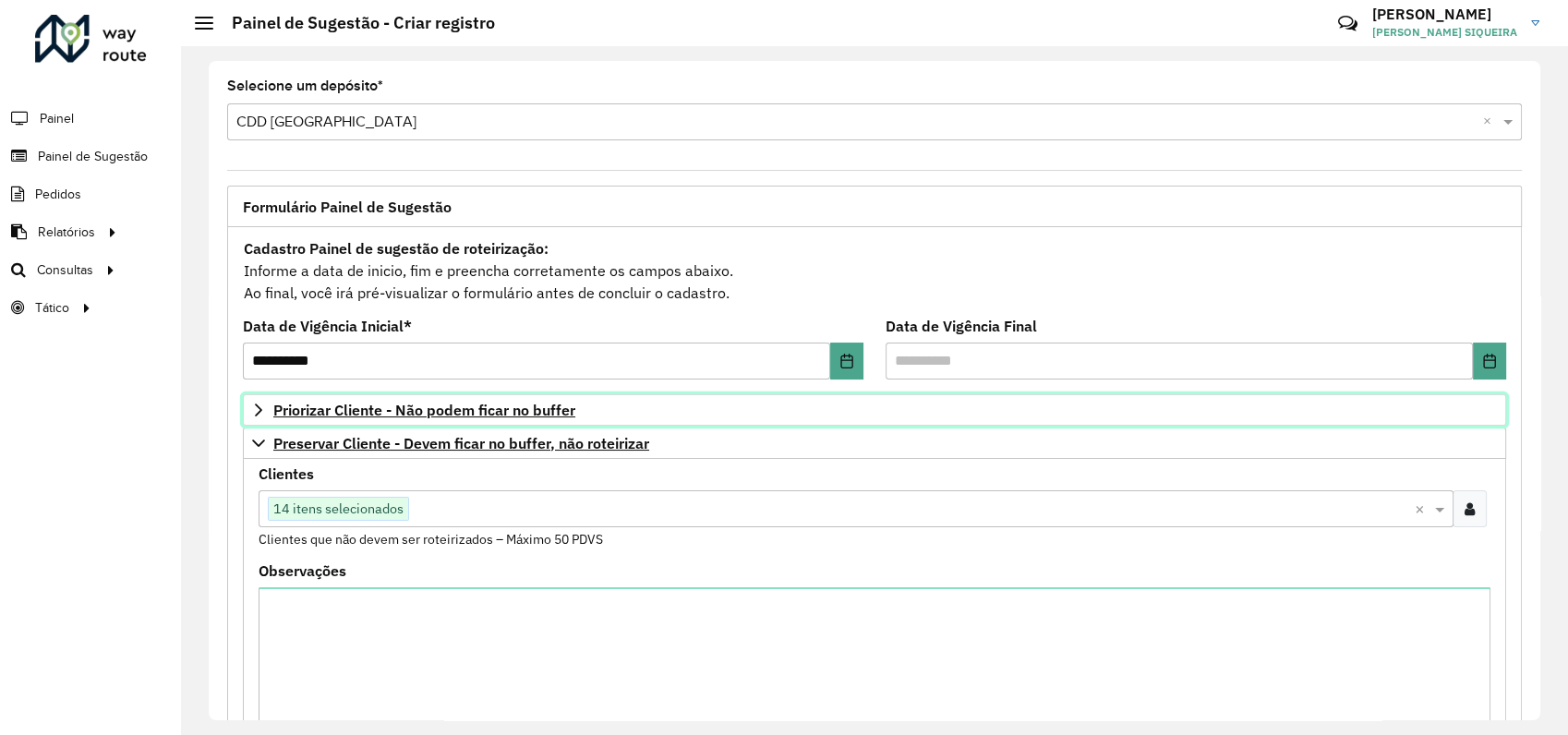
click at [260, 402] on icon at bounding box center [259, 410] width 15 height 15
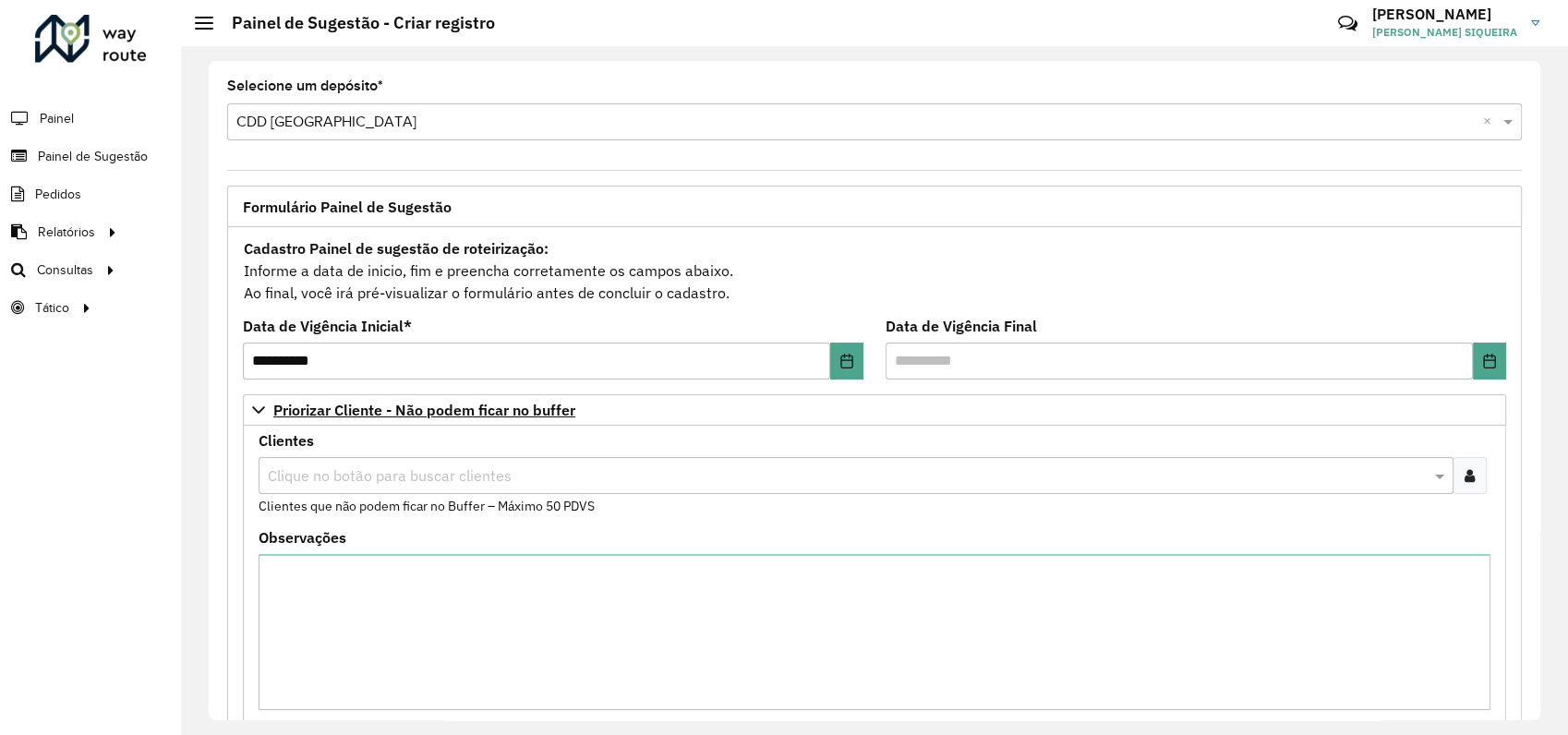
click at [1470, 479] on div at bounding box center [1469, 475] width 34 height 37
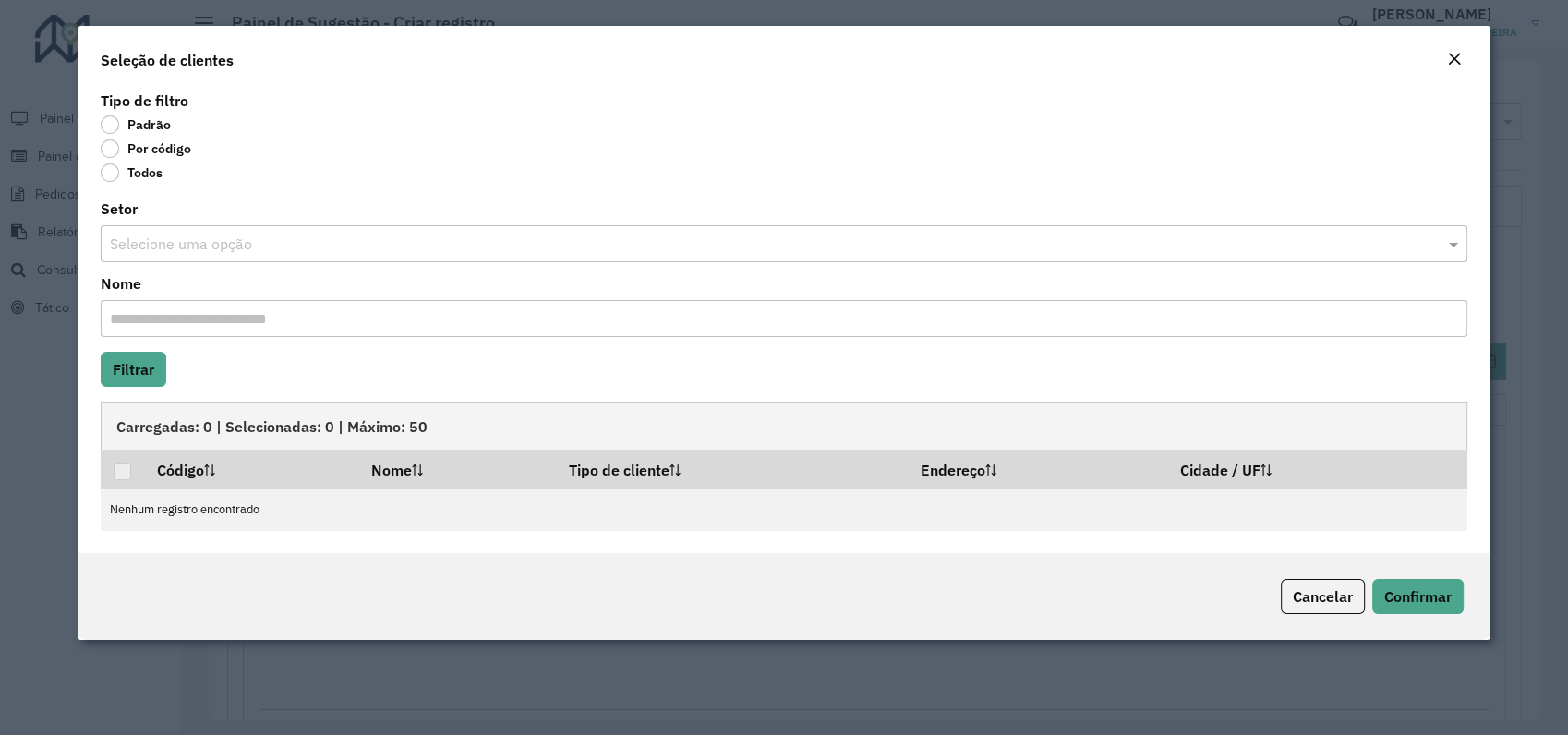
click at [110, 148] on label "Por código" at bounding box center [146, 149] width 90 height 19
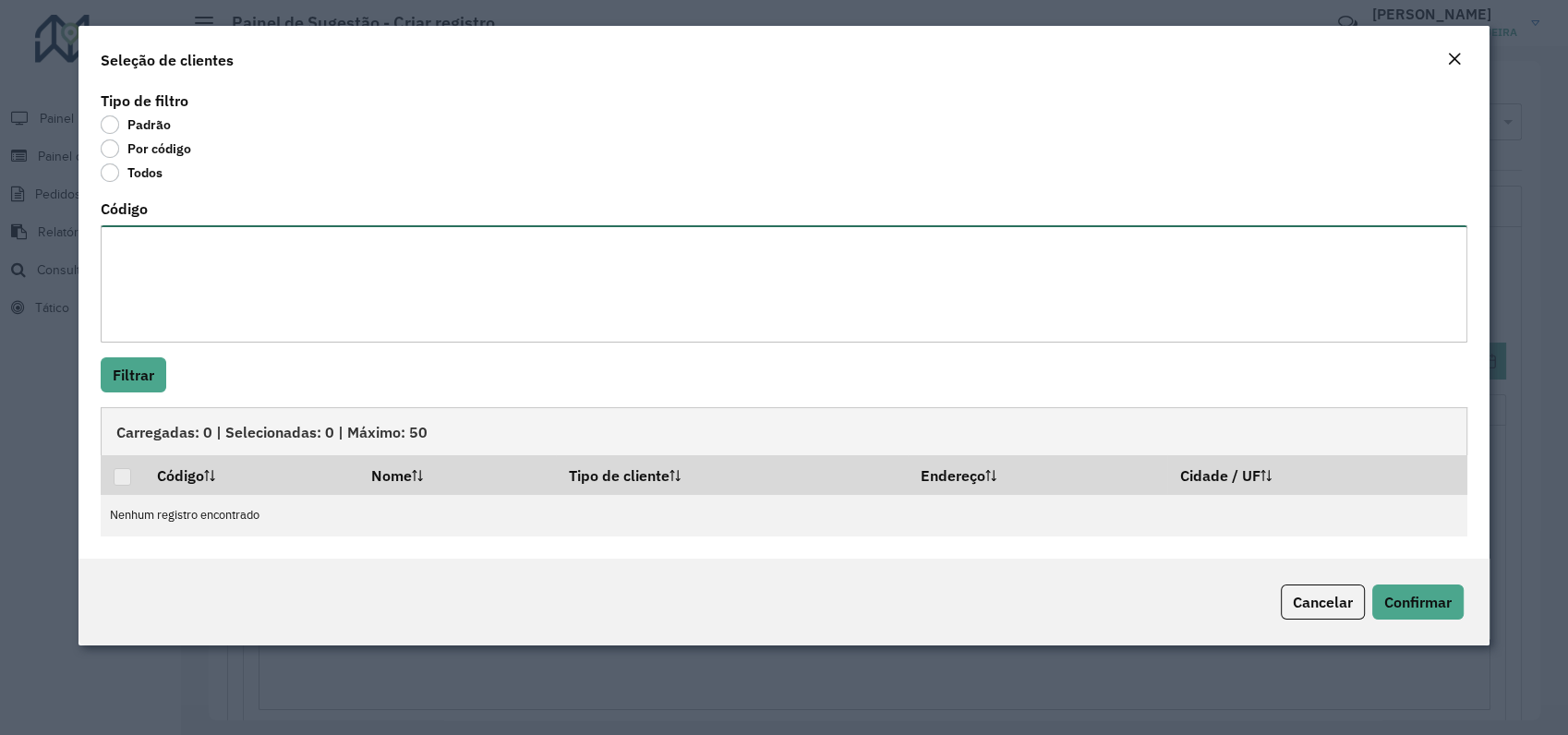
click at [155, 256] on textarea "Código" at bounding box center [784, 284] width 1366 height 118
paste textarea "***** **** **** **** **** **** **** **** **** **** **** **** *** **** **** ****…"
type textarea "***** **** **** **** **** **** **** **** **** **** **** **** *** **** **** ****…"
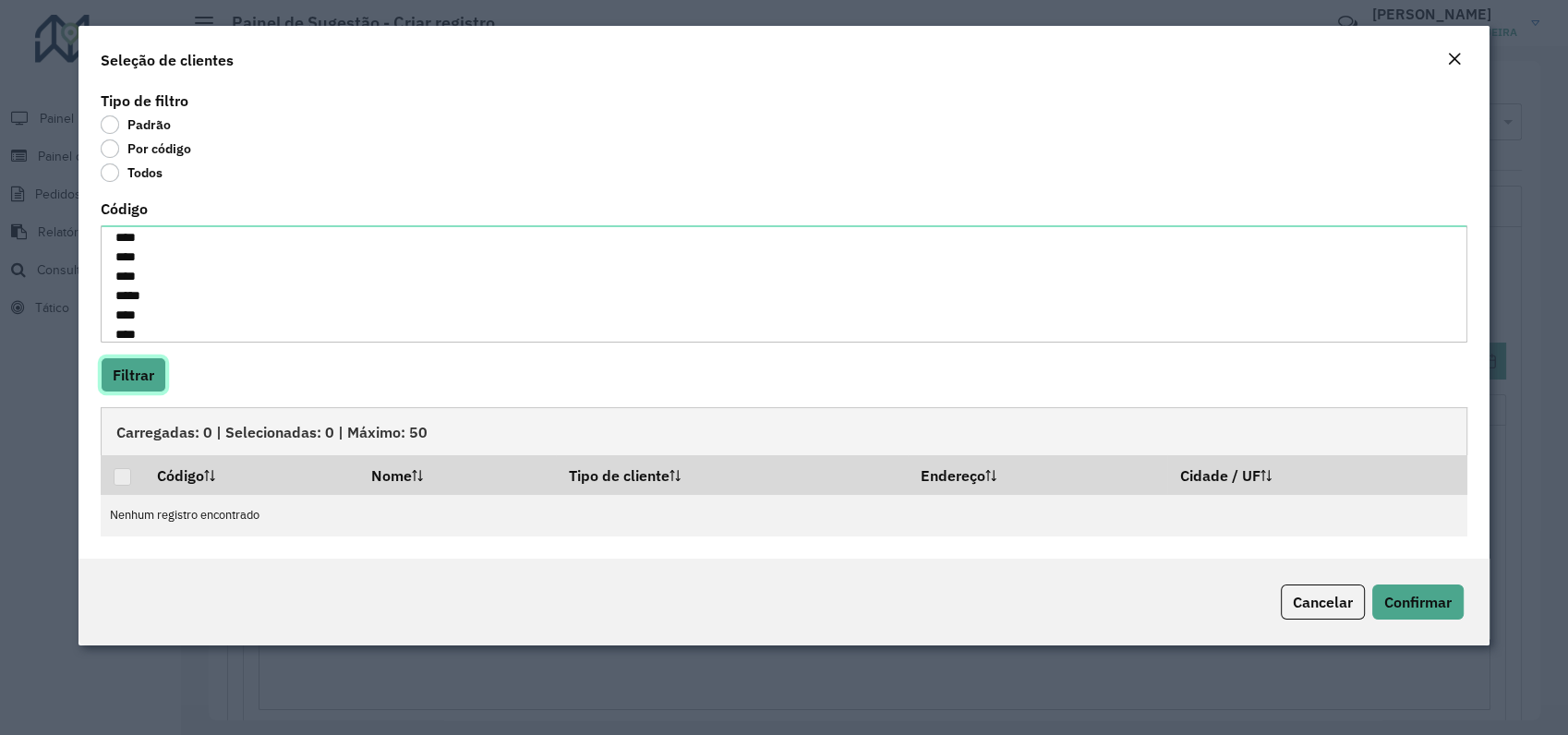
click at [126, 369] on button "Filtrar" at bounding box center [134, 374] width 66 height 35
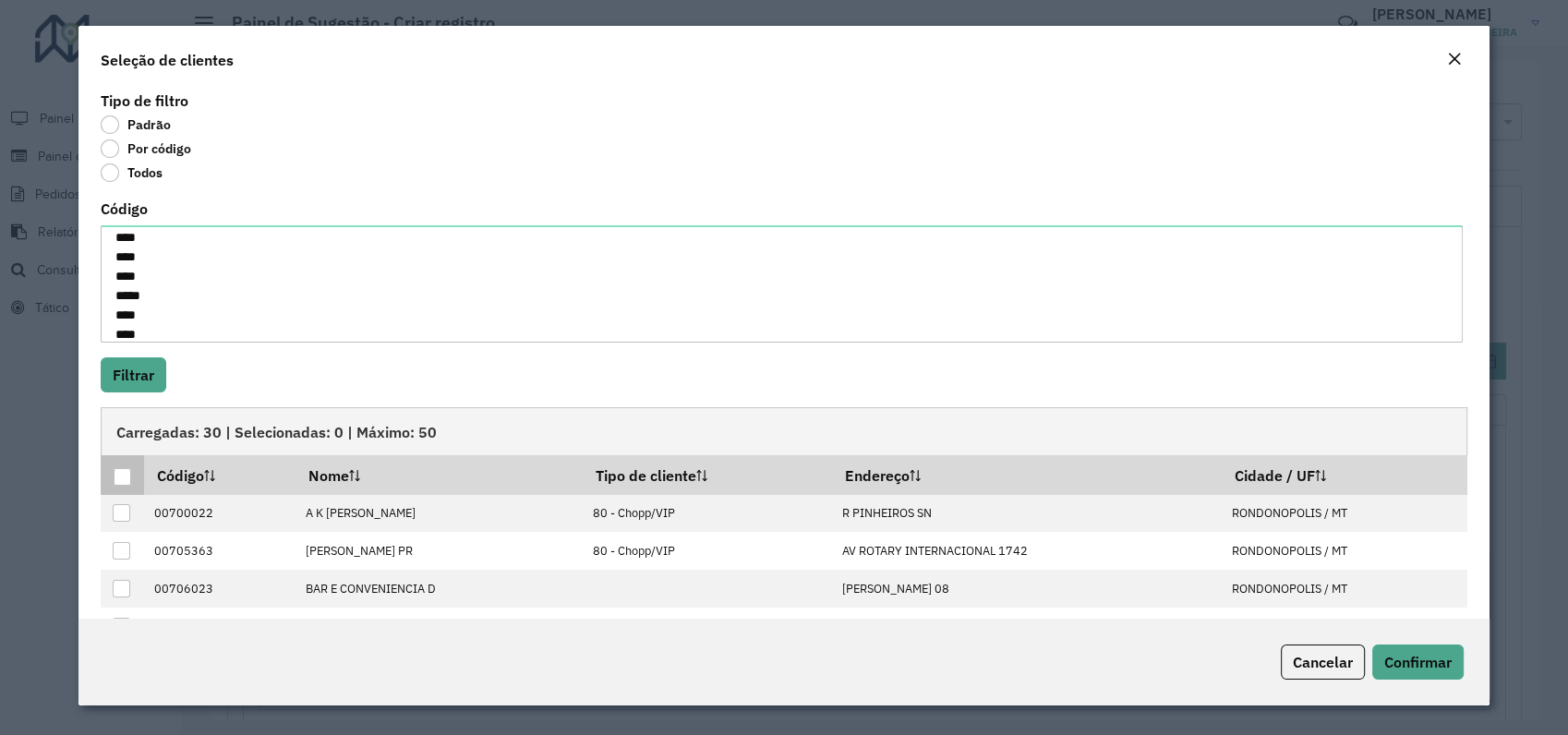
click at [123, 476] on div at bounding box center [122, 477] width 18 height 18
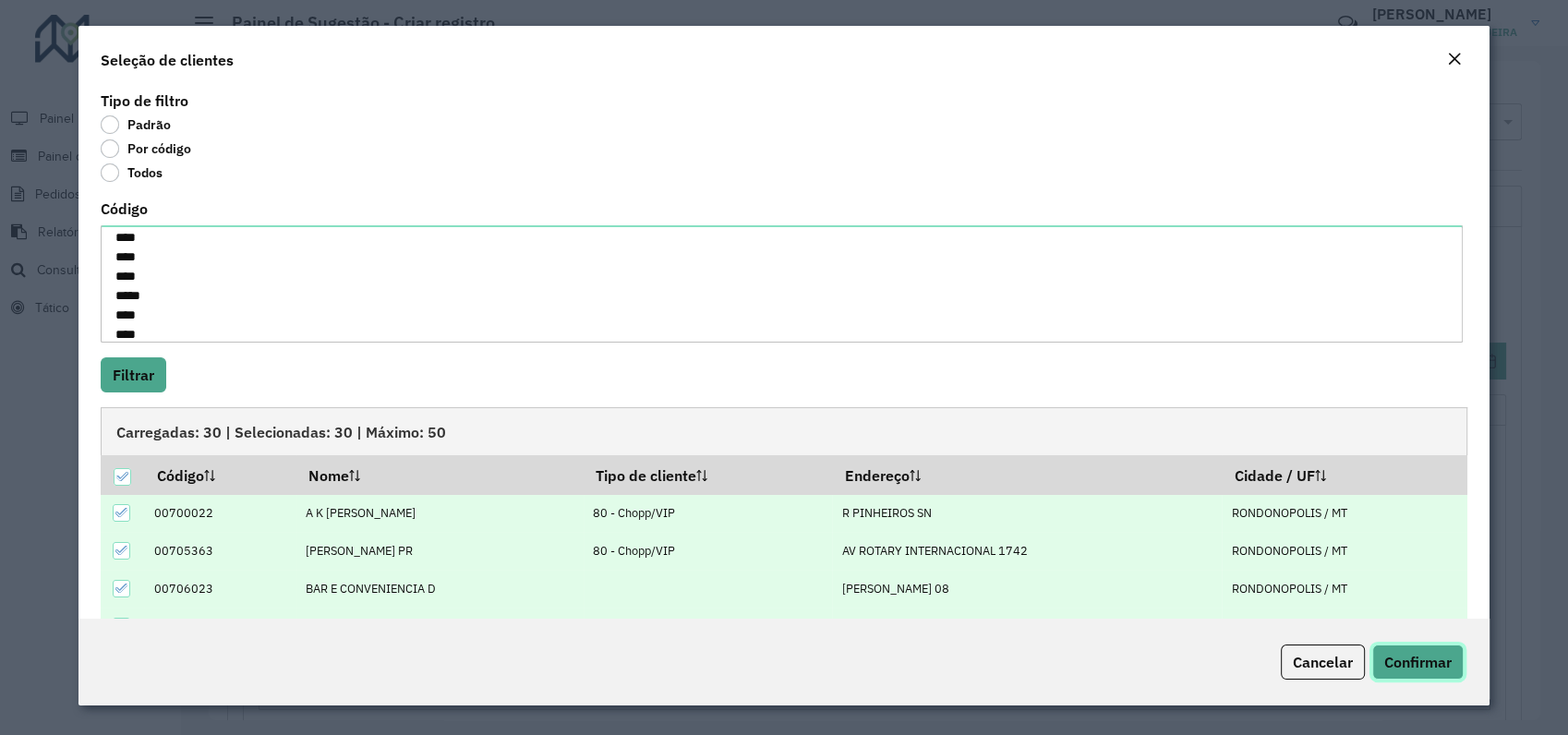
click at [1423, 665] on span "Confirmar" at bounding box center [1418, 662] width 68 height 19
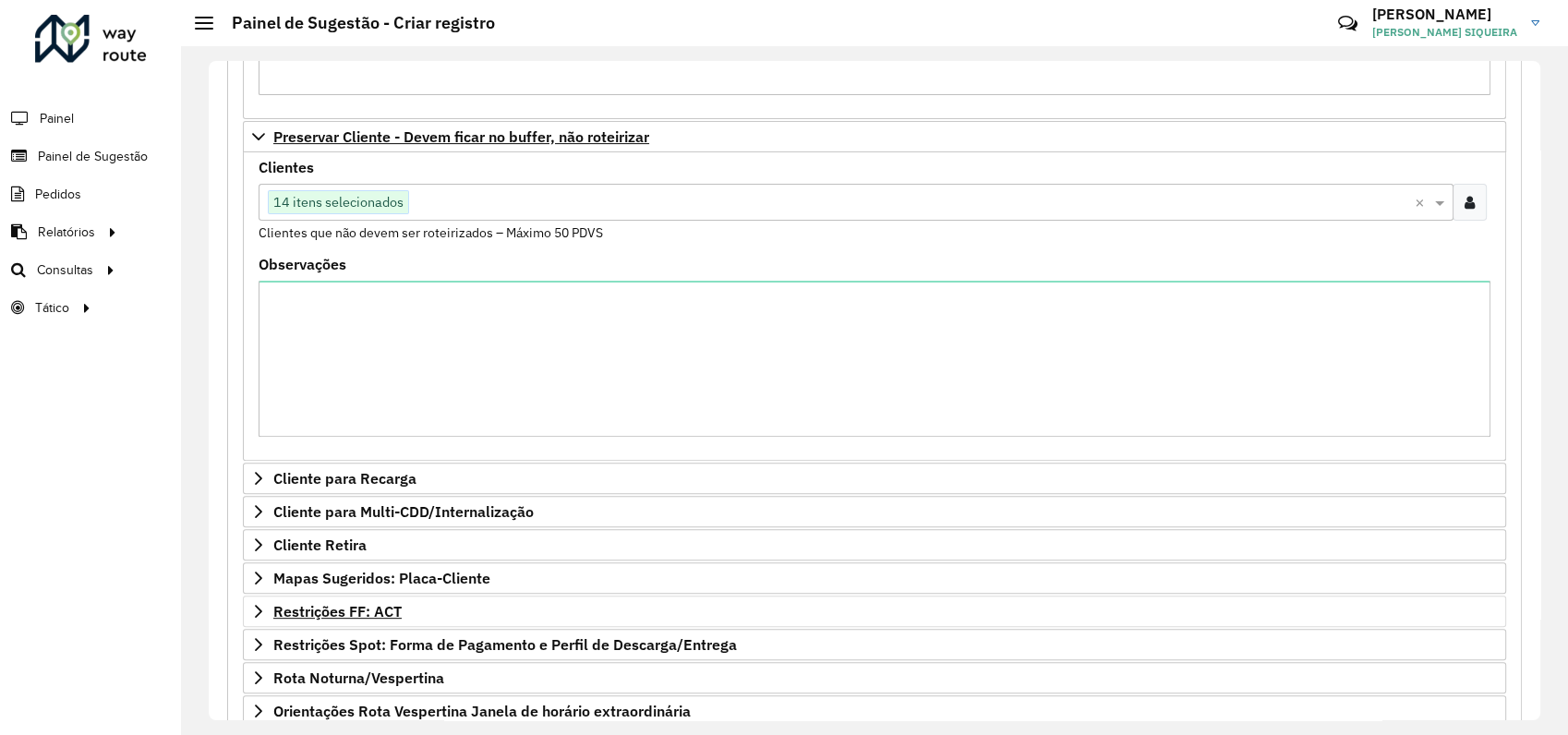
scroll to position [800, 0]
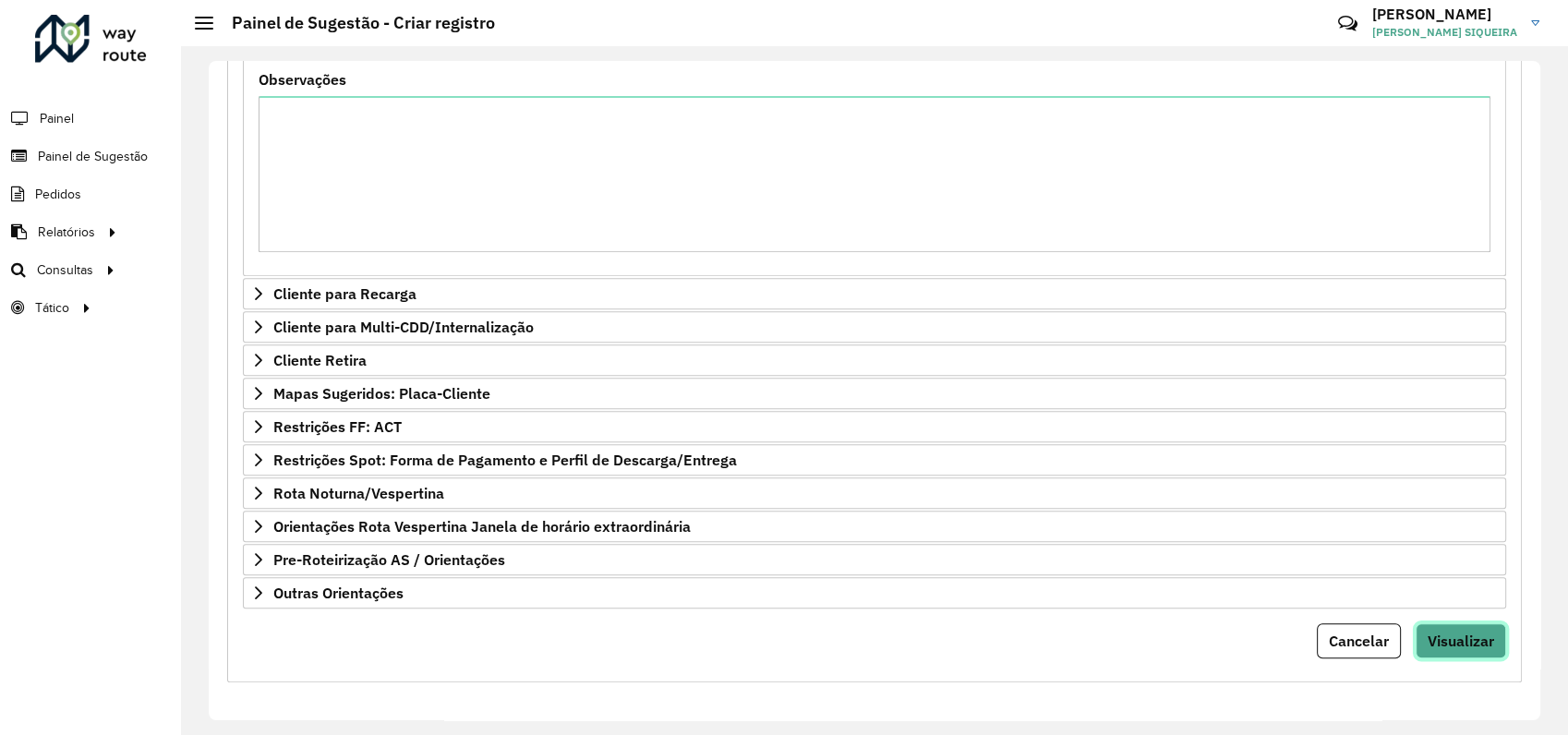
click at [1462, 632] on span "Visualizar" at bounding box center [1461, 642] width 67 height 19
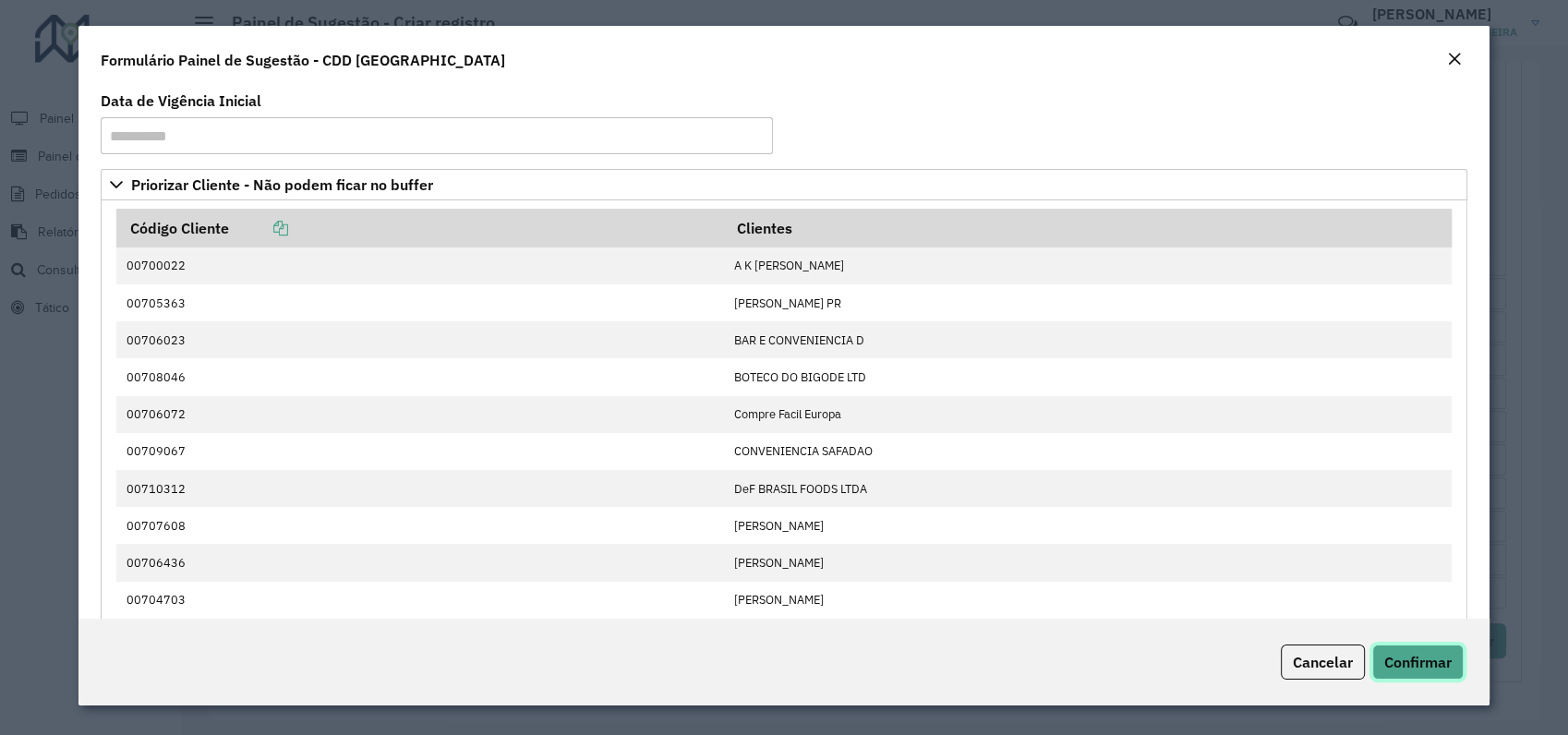
click at [1457, 669] on button "Confirmar" at bounding box center [1417, 662] width 91 height 35
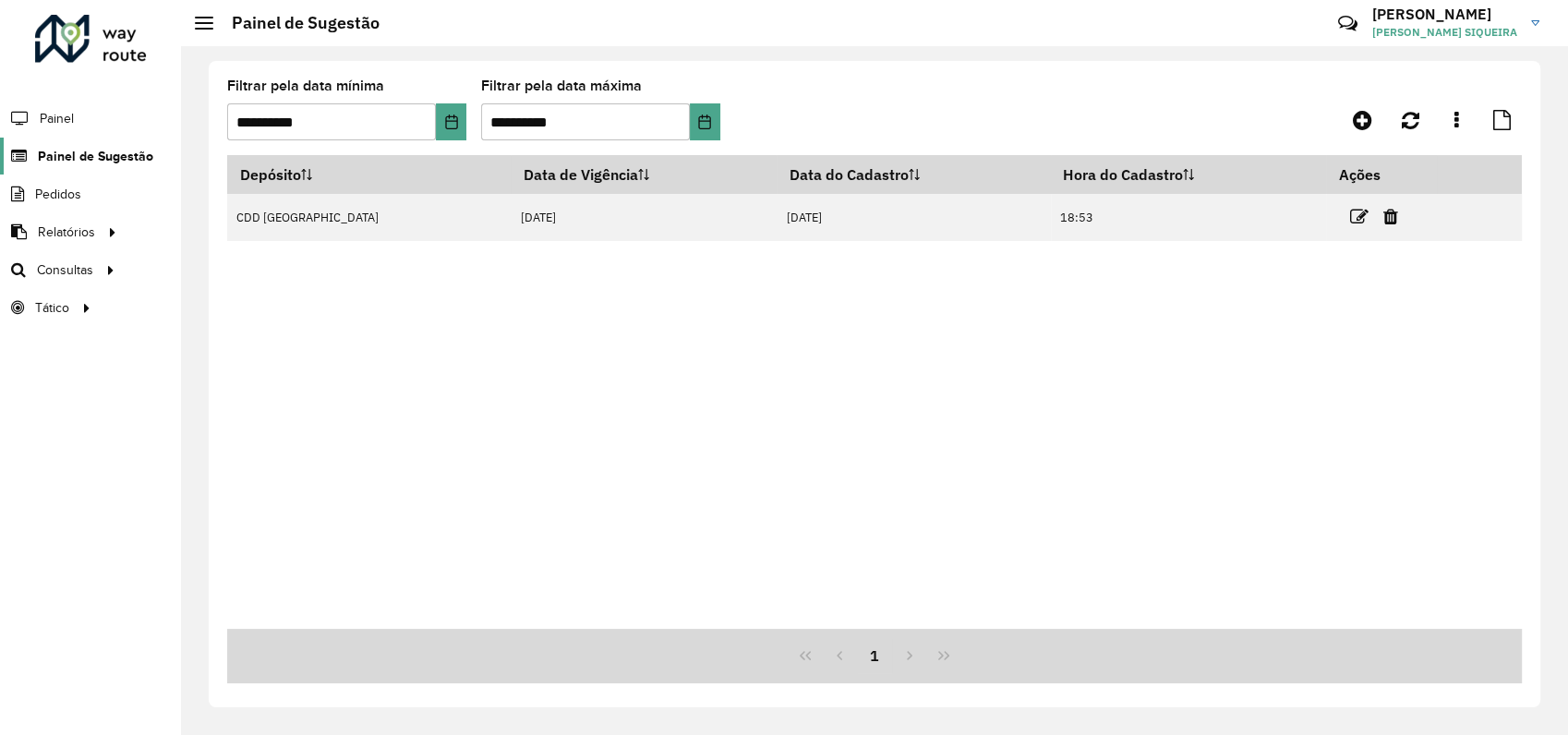
click at [96, 155] on span "Painel de Sugestão" at bounding box center [95, 156] width 116 height 20
